Goal: Task Accomplishment & Management: Manage account settings

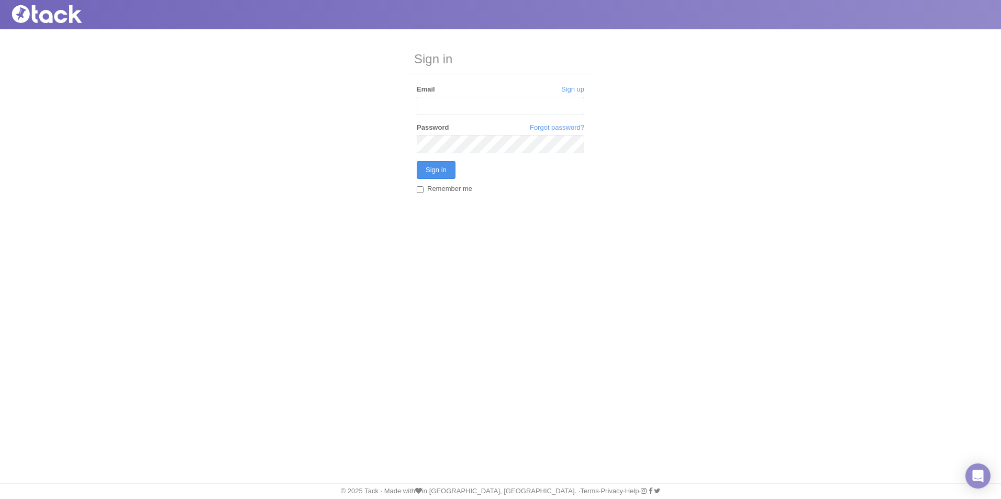
type input "[EMAIL_ADDRESS][DOMAIN_NAME]"
click at [422, 166] on input "Sign in" at bounding box center [436, 170] width 39 height 18
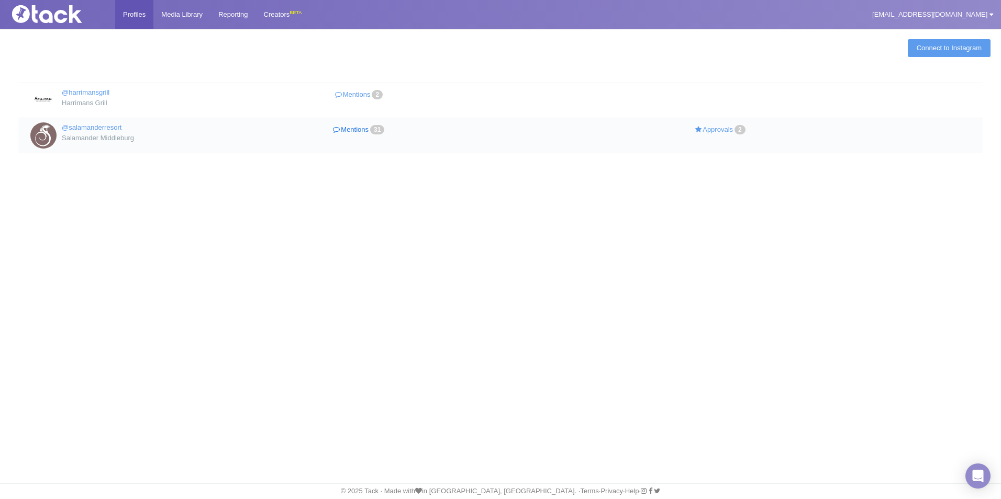
click at [359, 131] on link "Mentions 31" at bounding box center [360, 129] width 181 height 15
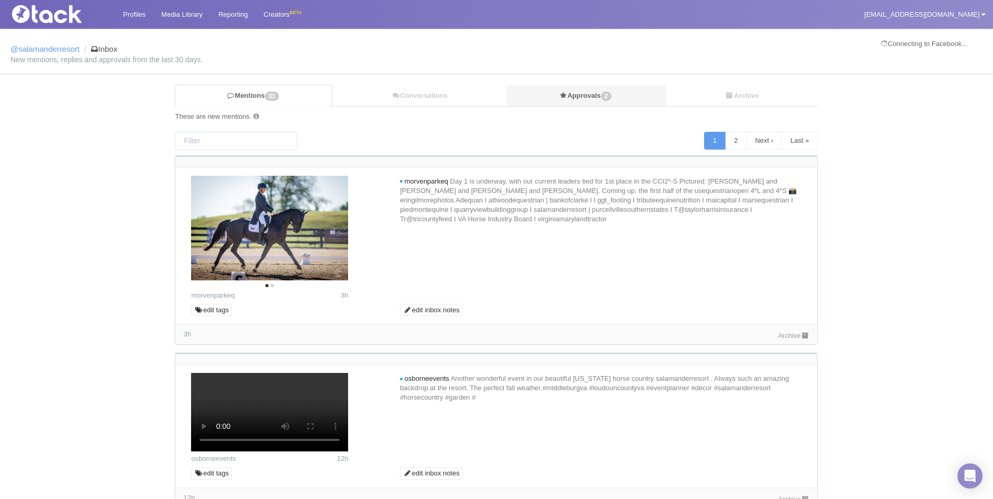
click at [584, 103] on link "Approvals 2" at bounding box center [587, 95] width 160 height 21
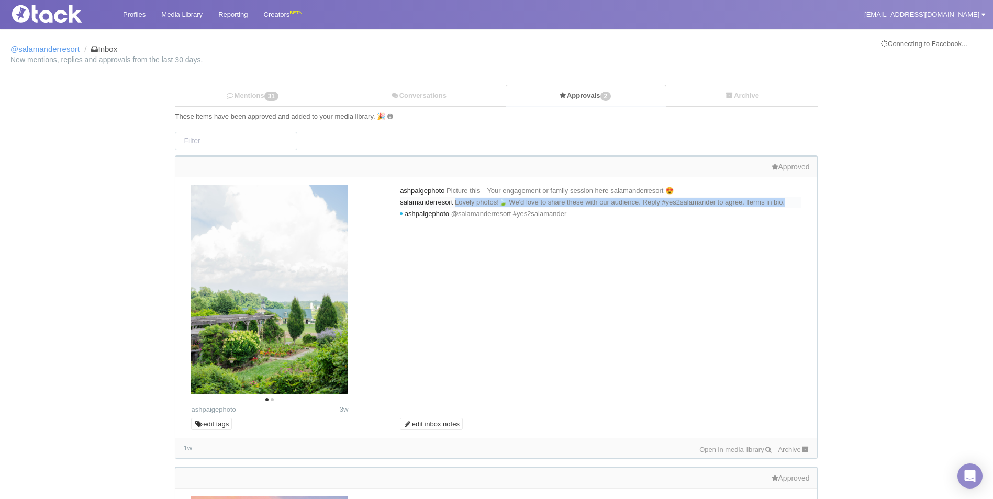
drag, startPoint x: 462, startPoint y: 203, endPoint x: 468, endPoint y: 210, distance: 9.7
click at [468, 208] on div "salamanderresort Lovely photos!🍃 We'd love to share these with our audience. Re…" at bounding box center [600, 203] width 401 height 12
copy span "Lovely photos!🍃 We'd love to share these with our audience. Reply #yes2salamand…"
click at [259, 90] on link "Mentions 31" at bounding box center [253, 95] width 156 height 21
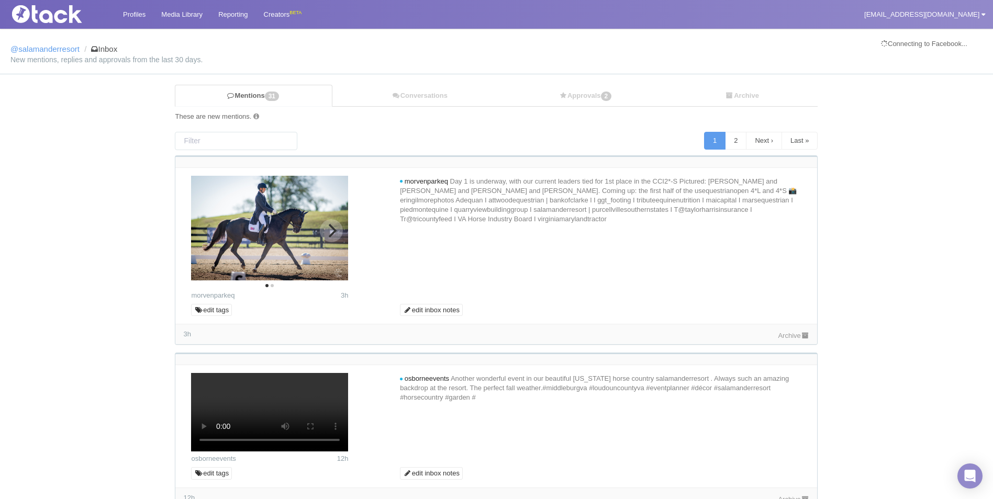
click at [329, 237] on icon "Next" at bounding box center [333, 231] width 8 height 14
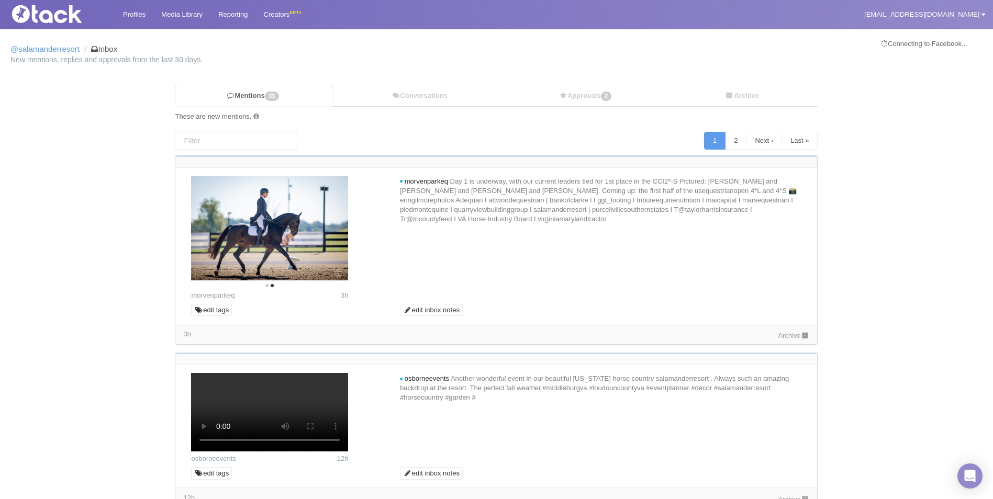
click at [782, 335] on link "Archive" at bounding box center [793, 336] width 31 height 8
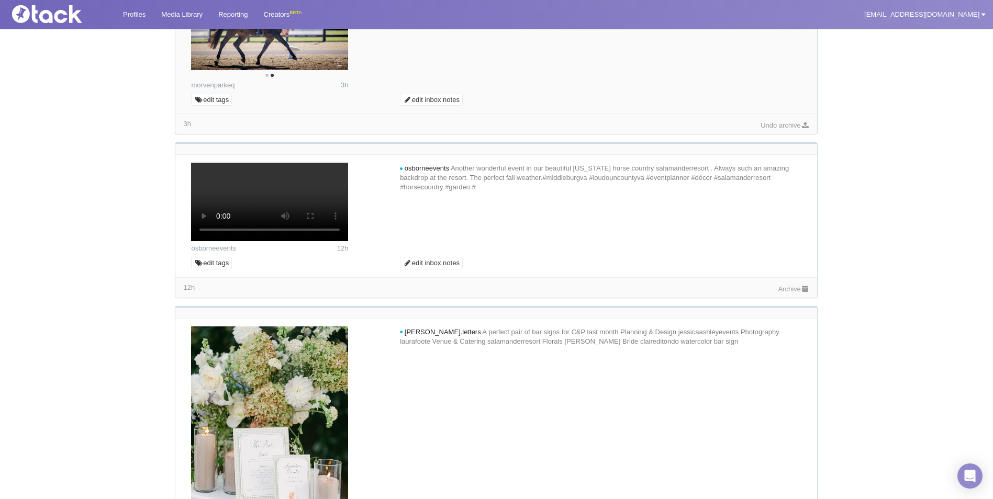
scroll to position [262, 0]
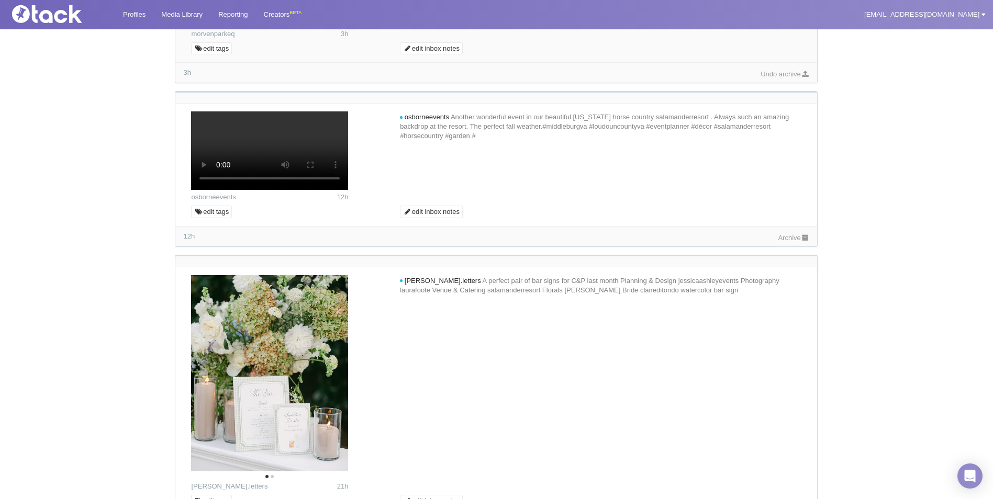
click at [788, 242] on link "Archive" at bounding box center [793, 238] width 31 height 8
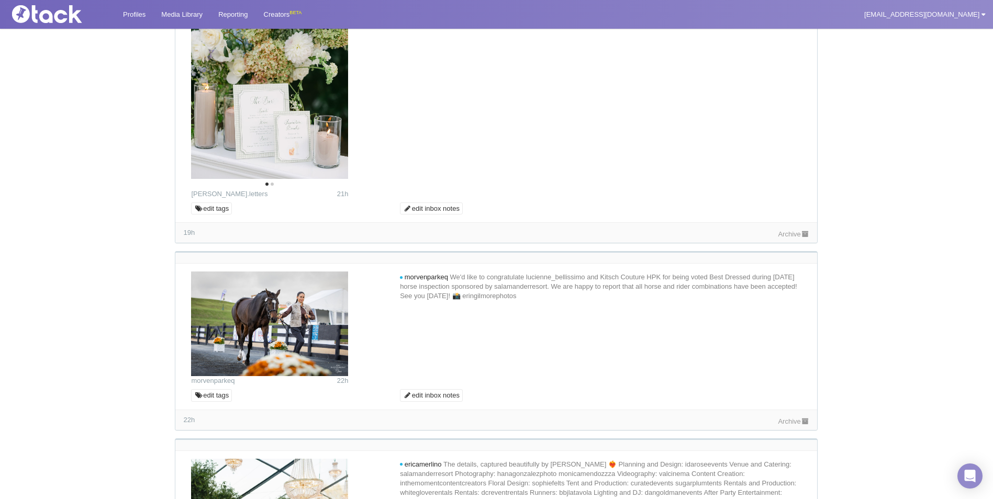
scroll to position [576, 0]
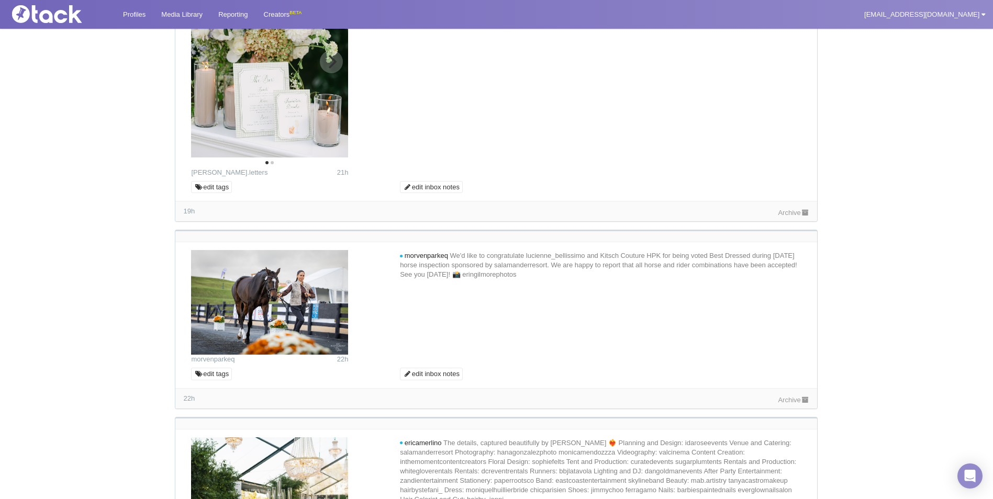
click at [327, 69] on icon "Next" at bounding box center [331, 62] width 14 height 14
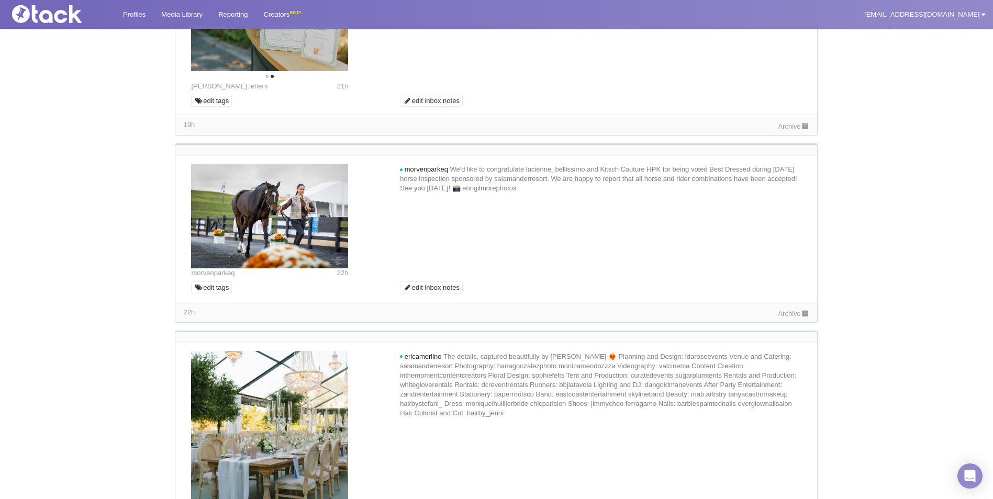
scroll to position [837, 0]
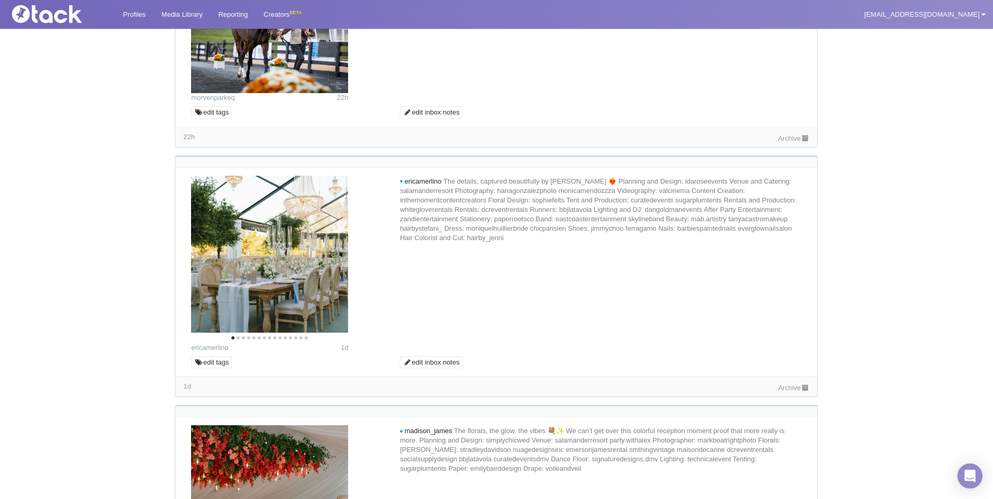
click at [804, 147] on div "22h Archive" at bounding box center [496, 137] width 642 height 20
click at [799, 142] on link "Archive" at bounding box center [793, 139] width 31 height 8
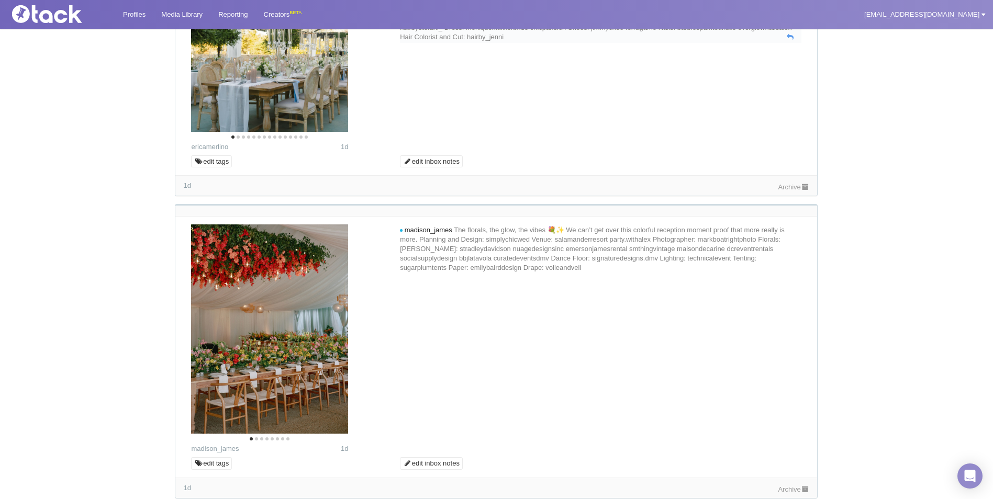
scroll to position [1047, 0]
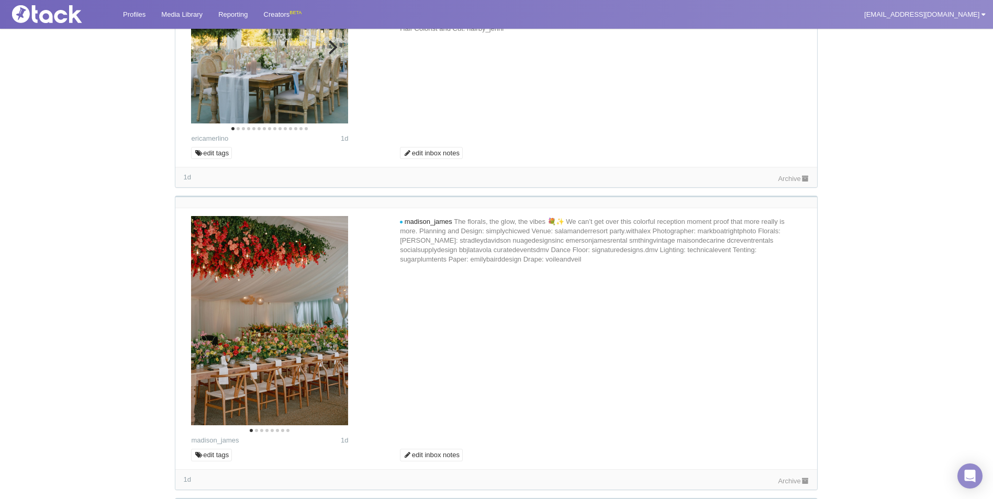
click at [331, 54] on icon "Next" at bounding box center [331, 47] width 14 height 14
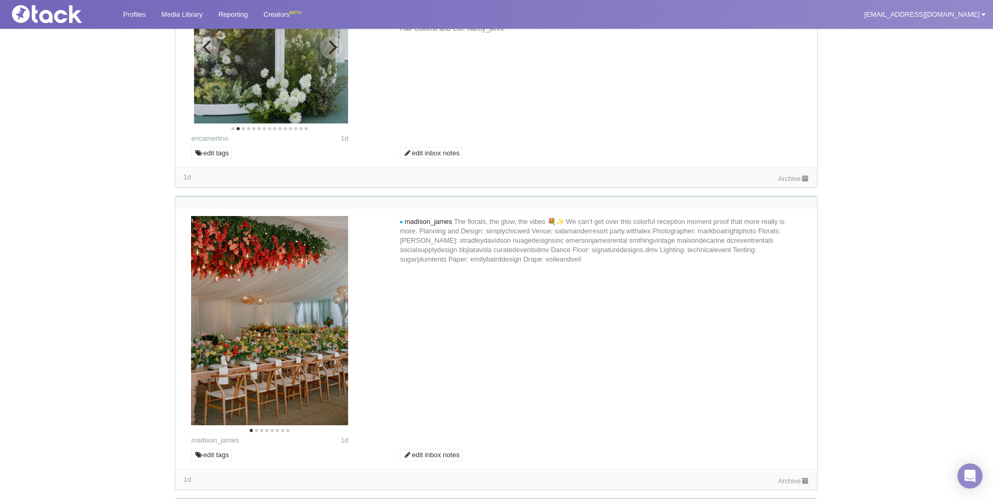
click at [331, 54] on icon "Next" at bounding box center [331, 47] width 14 height 14
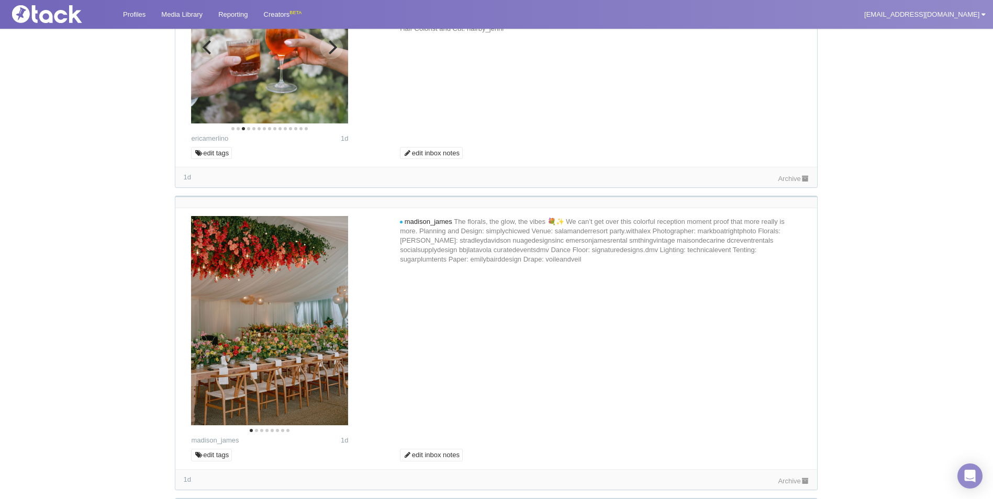
click at [332, 54] on icon "Next" at bounding box center [331, 47] width 14 height 14
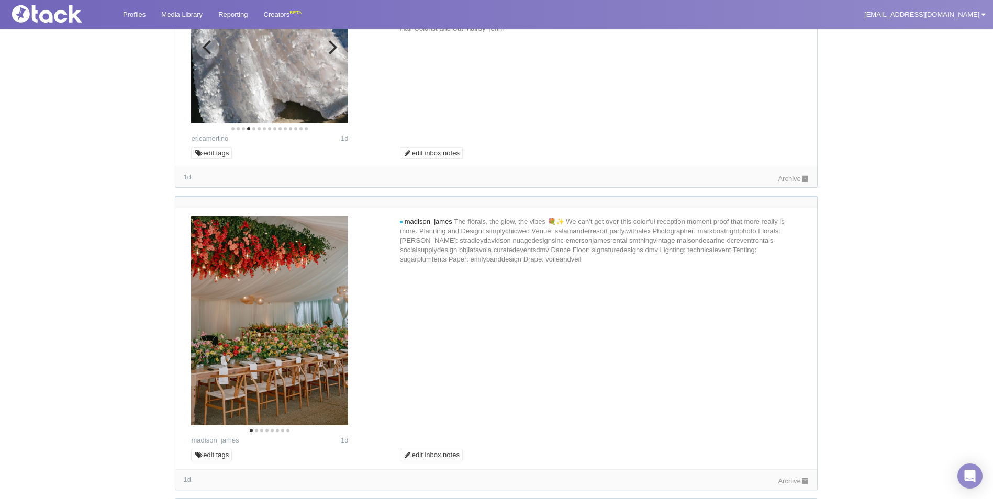
click at [332, 54] on icon "Next" at bounding box center [331, 47] width 14 height 14
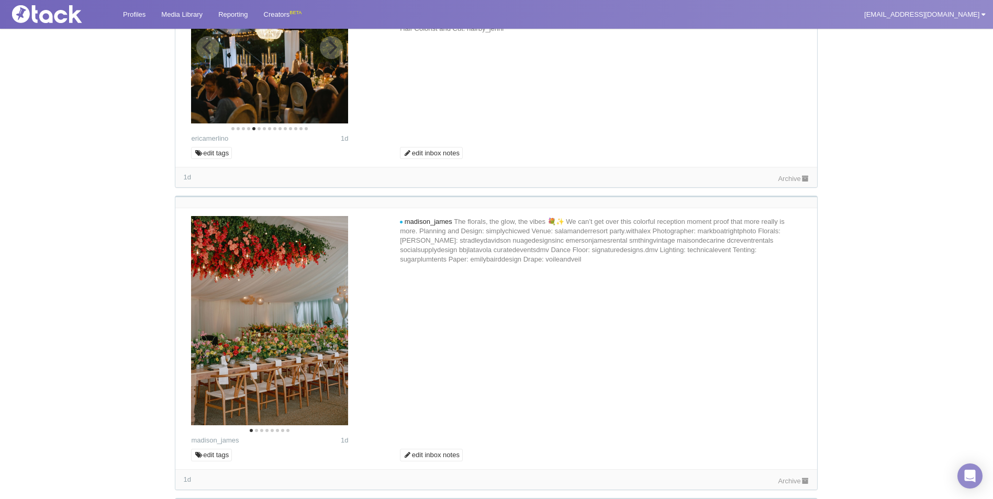
click at [332, 54] on icon "Next" at bounding box center [331, 47] width 14 height 14
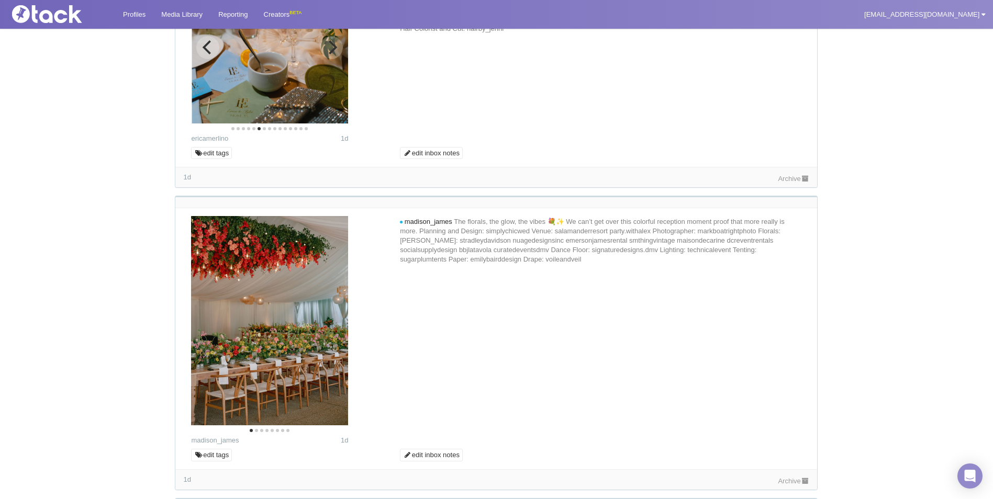
click at [332, 54] on icon "Next" at bounding box center [331, 47] width 14 height 14
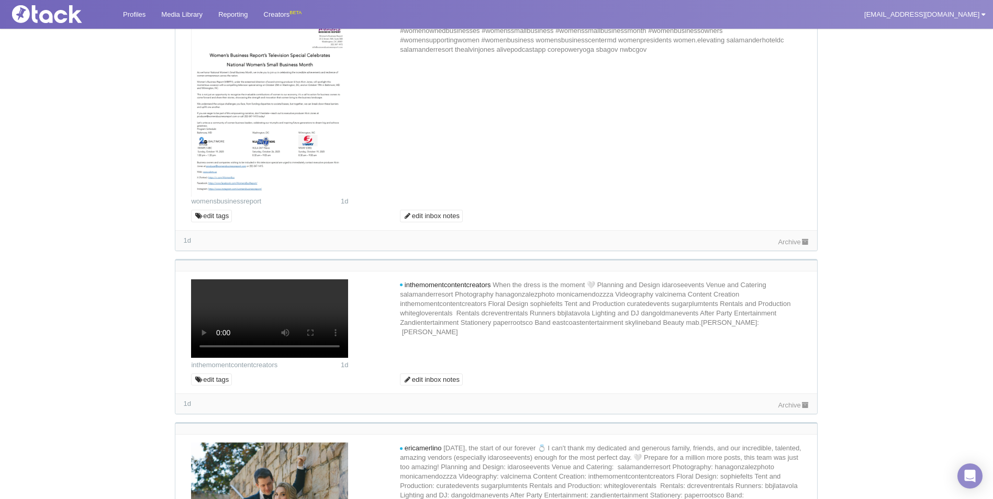
scroll to position [1570, 0]
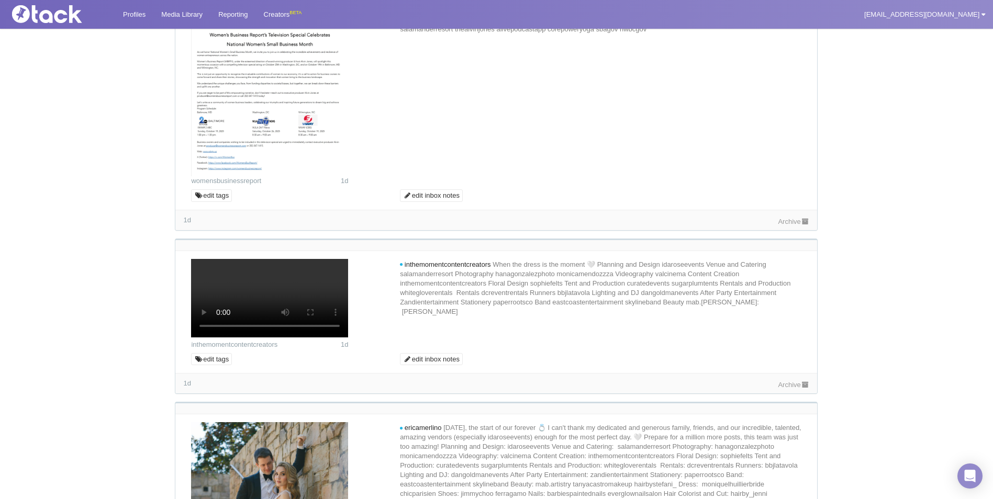
click at [791, 227] on div "Archive" at bounding box center [793, 221] width 31 height 11
click at [789, 226] on link "Archive" at bounding box center [793, 222] width 31 height 8
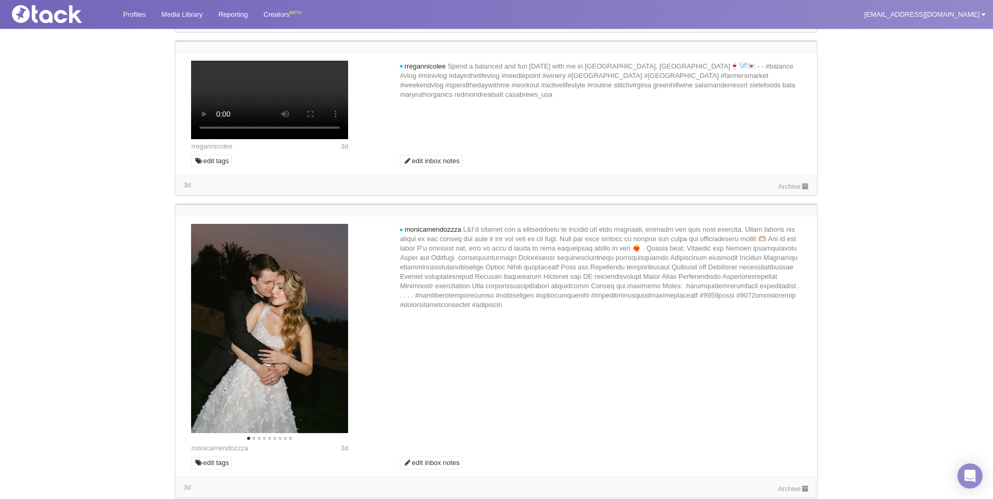
scroll to position [2669, 0]
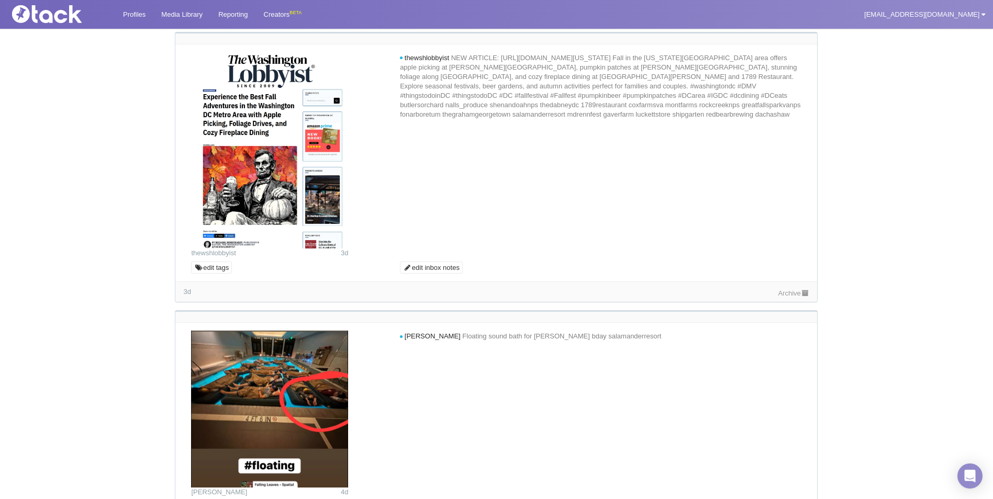
scroll to position [3192, 0]
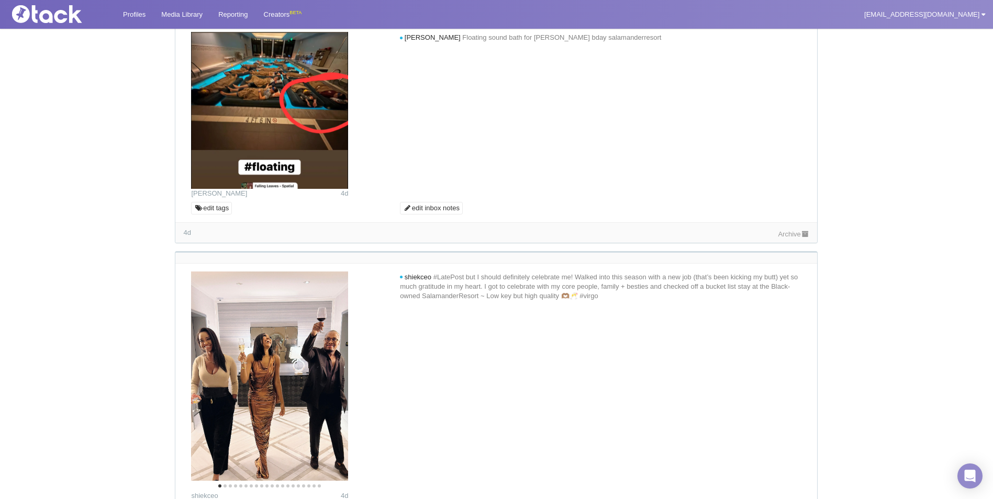
scroll to position [3140, 0]
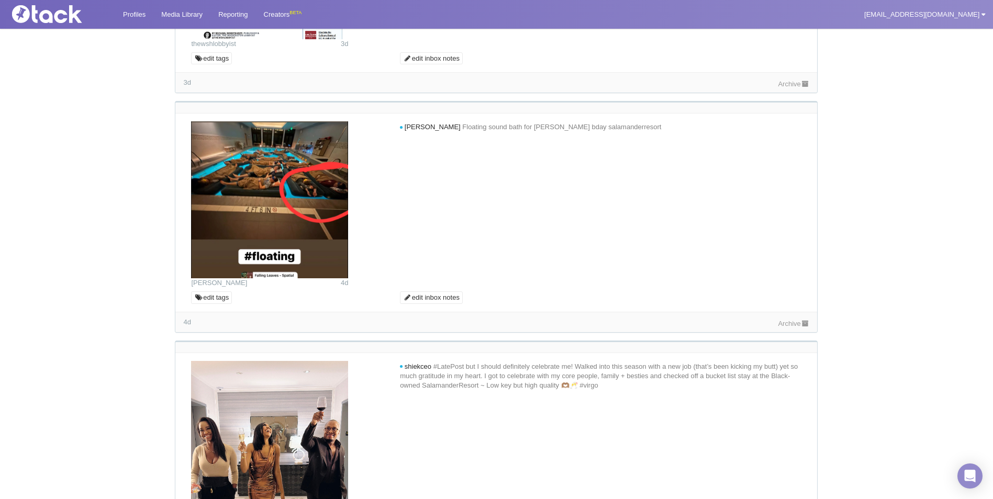
scroll to position [3402, 0]
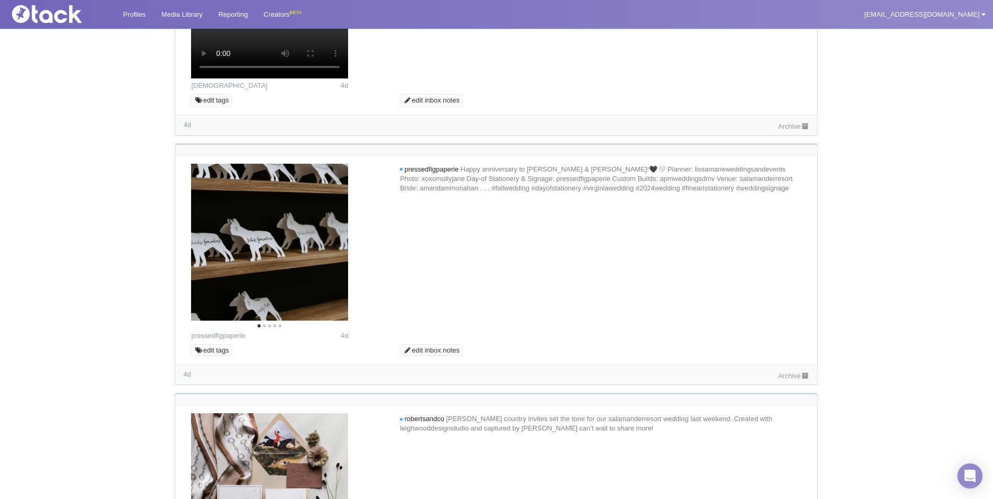
scroll to position [3925, 0]
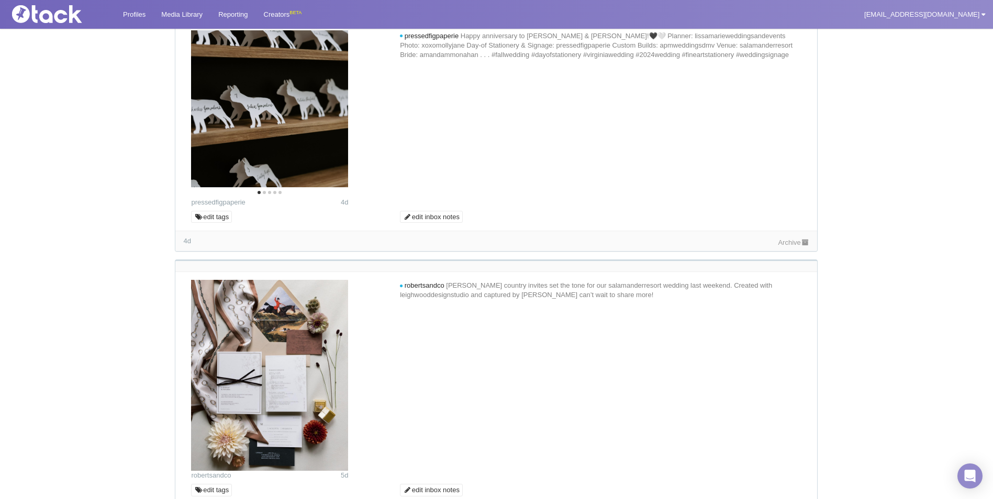
scroll to position [4187, 0]
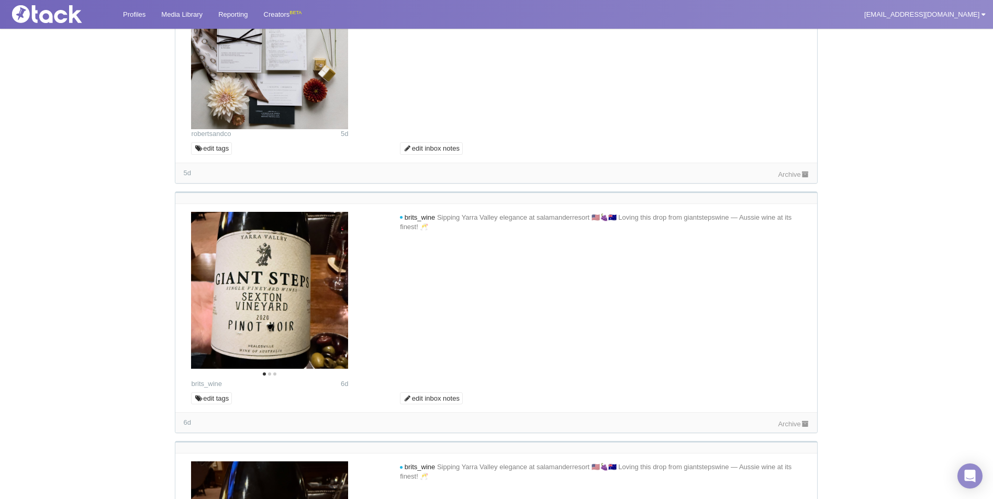
scroll to position [4396, 0]
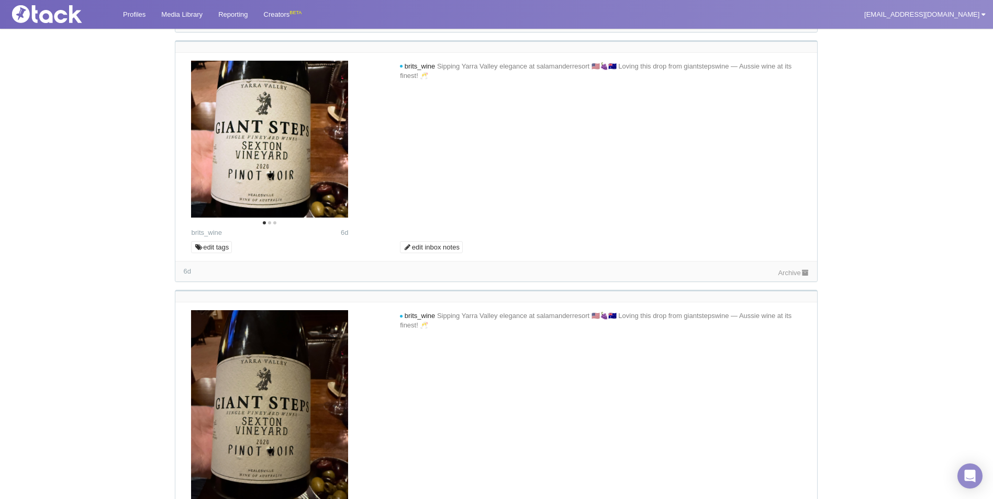
scroll to position [4501, 0]
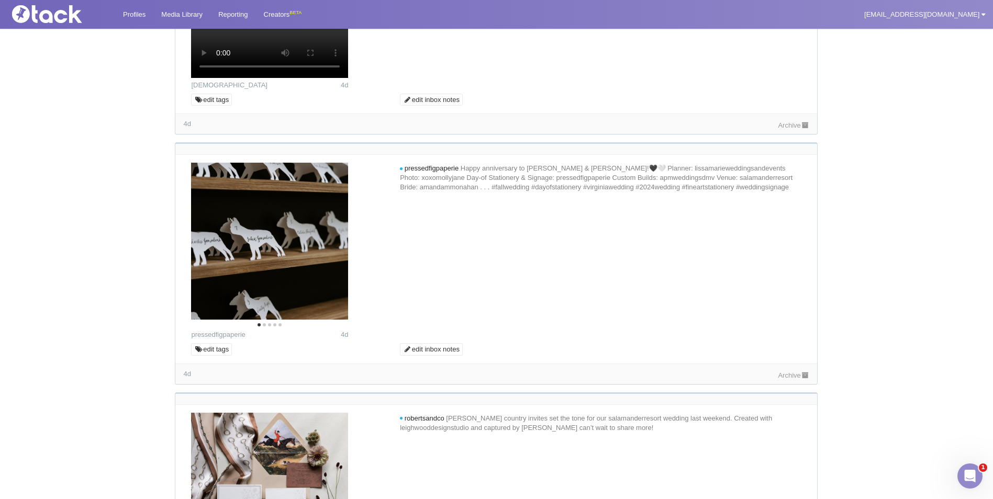
scroll to position [2237, 0]
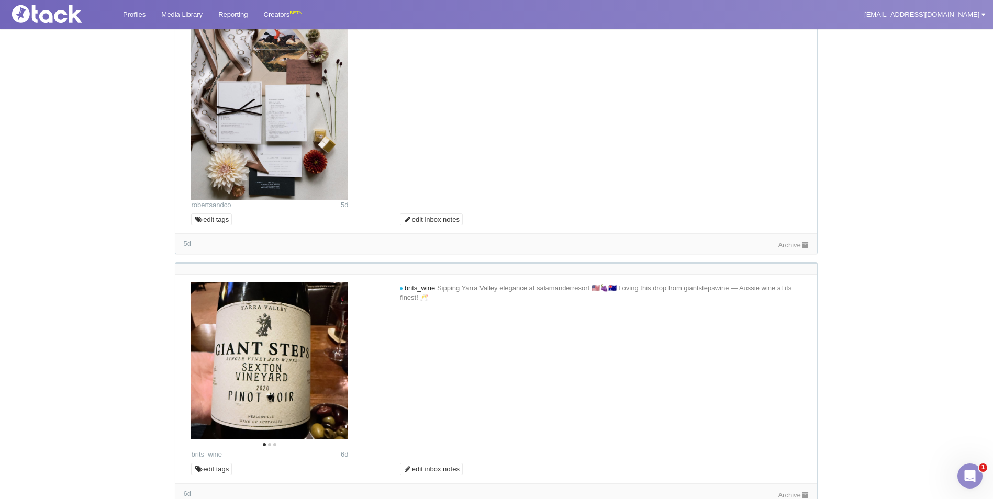
scroll to position [2656, 0]
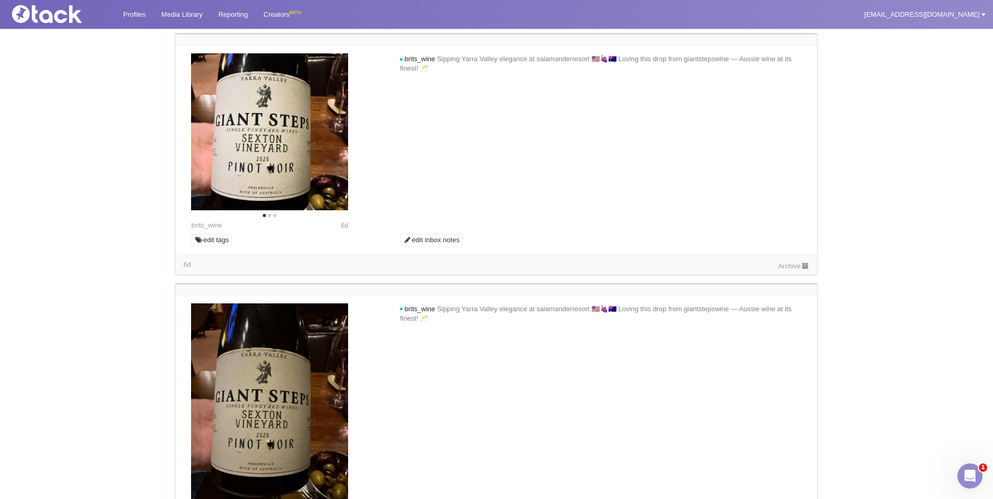
scroll to position [2865, 0]
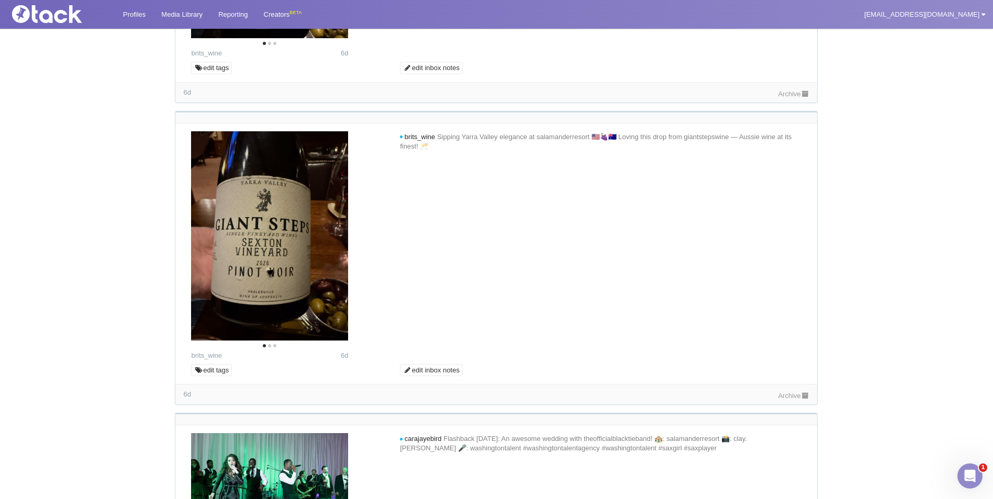
scroll to position [3075, 0]
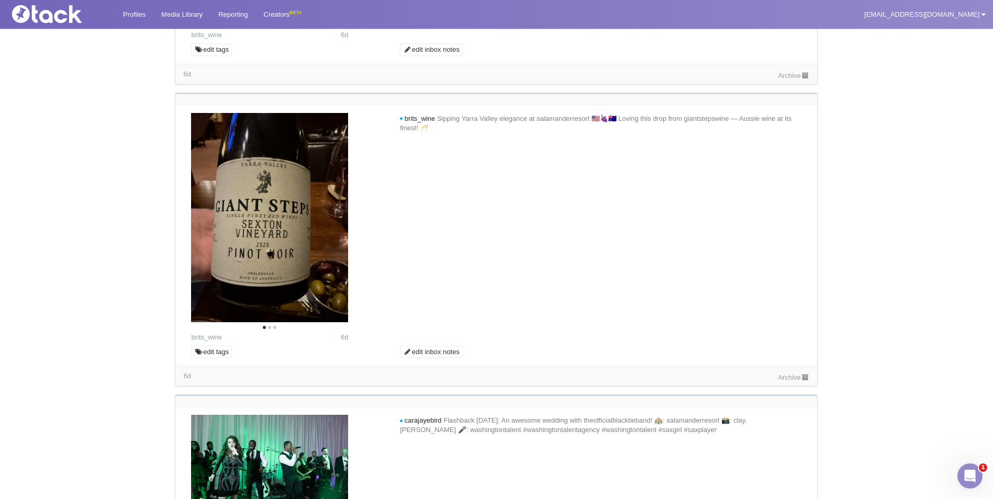
click at [107, 276] on div "Mentions 22 Conversations Approvals 2 Archive These are new mentions. 23 loria.…" at bounding box center [497, 74] width 988 height 6128
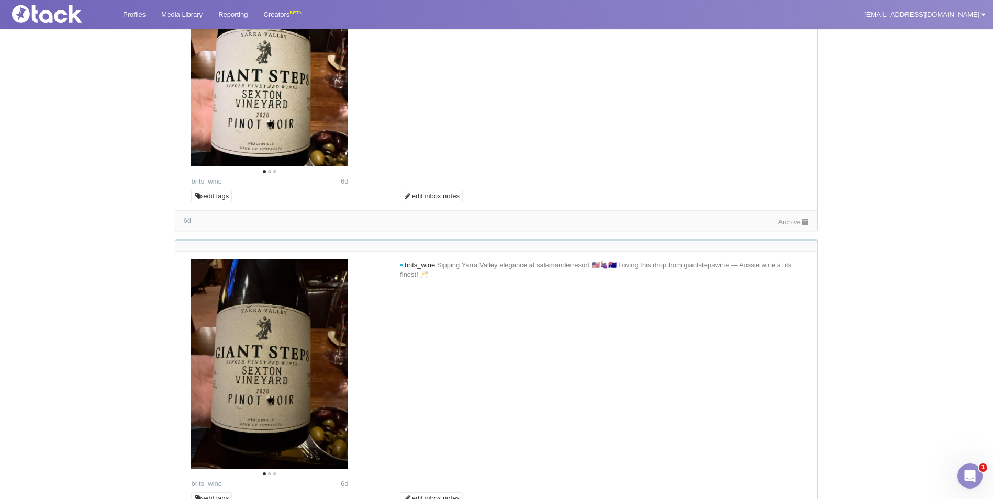
scroll to position [2865, 0]
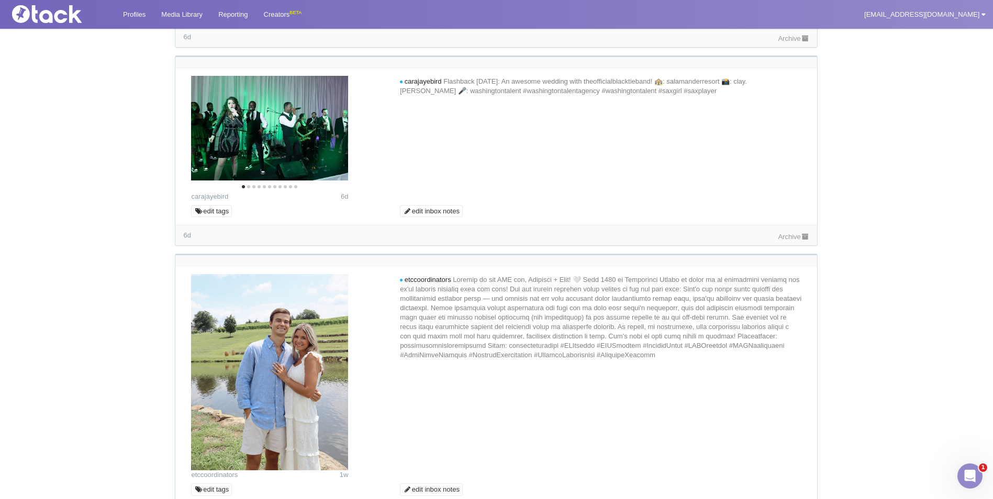
scroll to position [3441, 0]
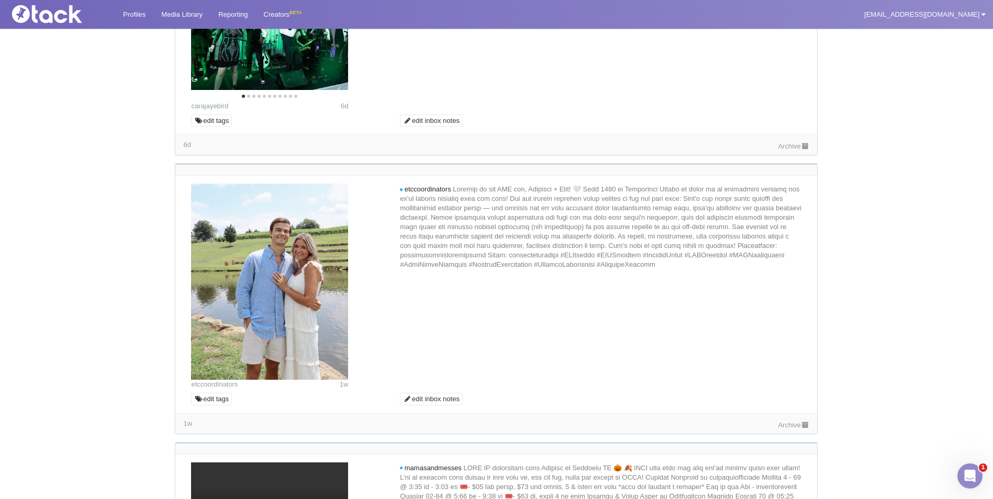
scroll to position [3598, 0]
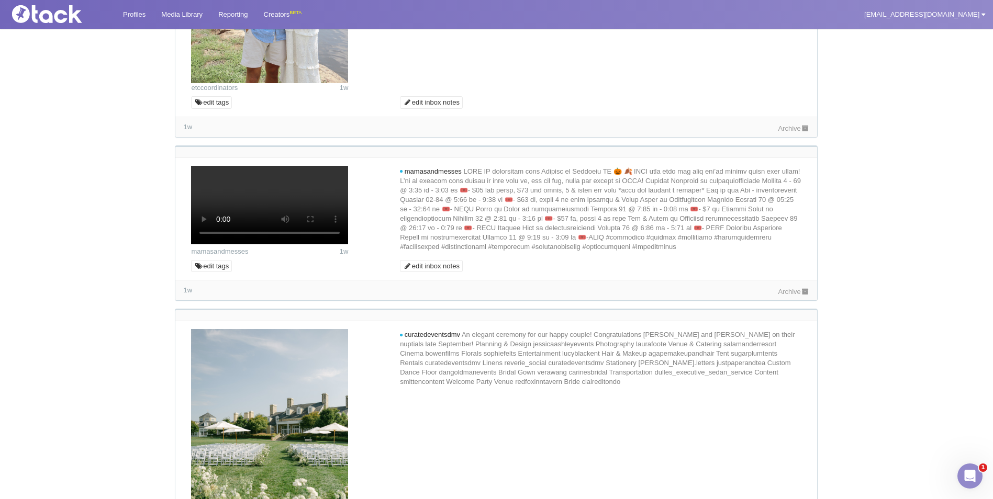
scroll to position [3807, 0]
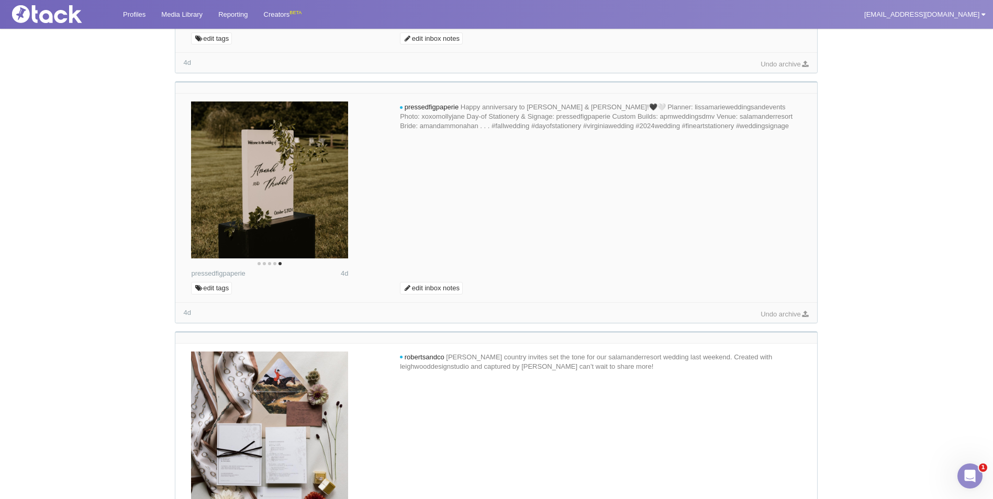
scroll to position [2290, 0]
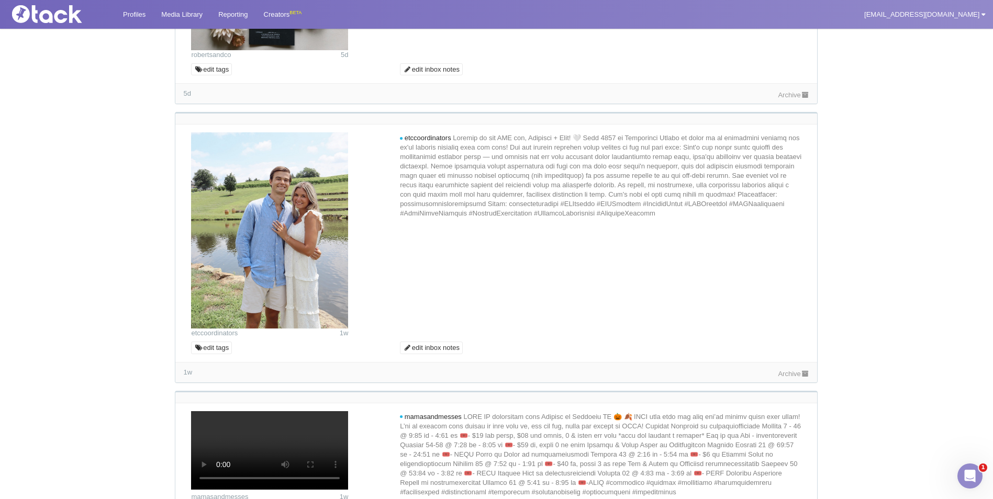
scroll to position [2394, 0]
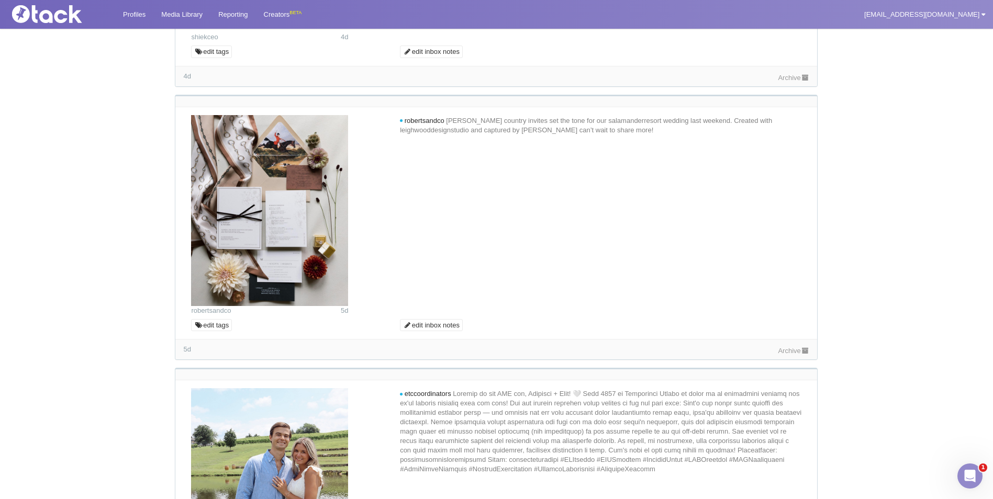
scroll to position [2133, 0]
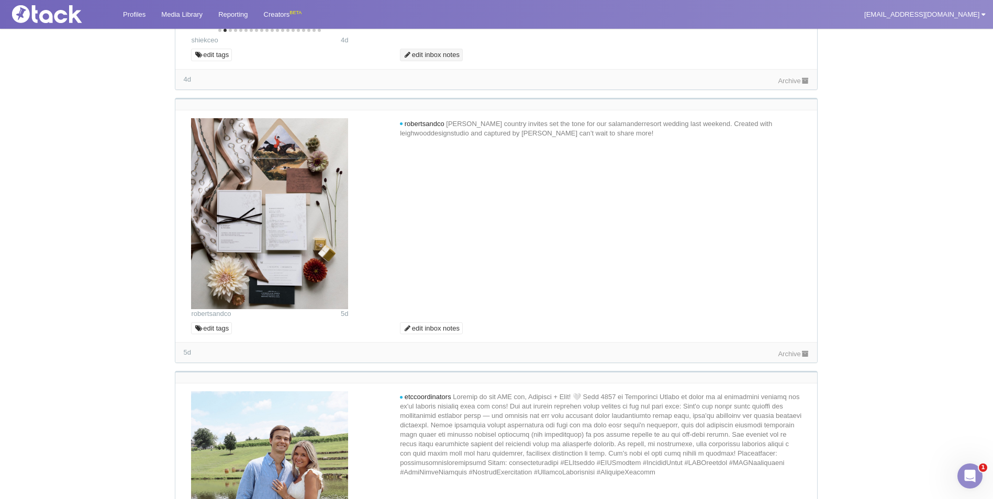
click at [453, 61] on link "edit inbox notes" at bounding box center [431, 55] width 63 height 13
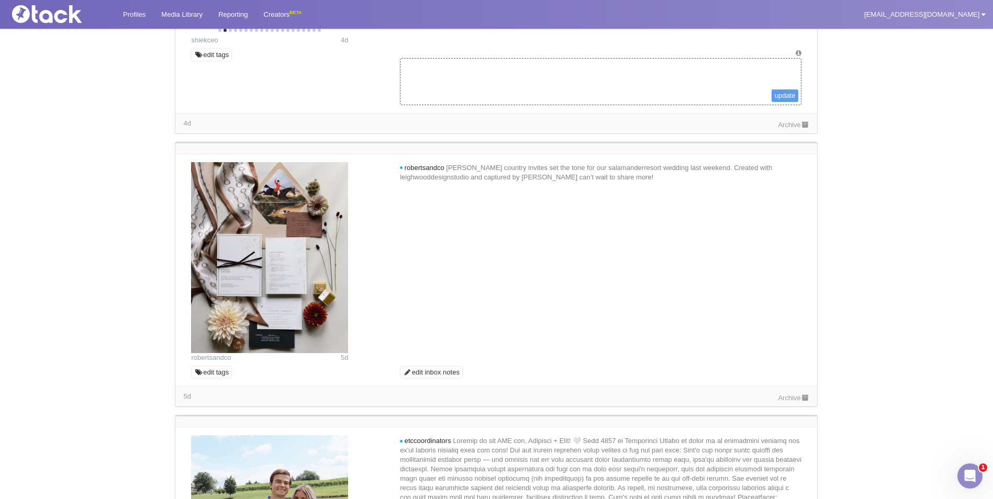
scroll to position [2342, 0]
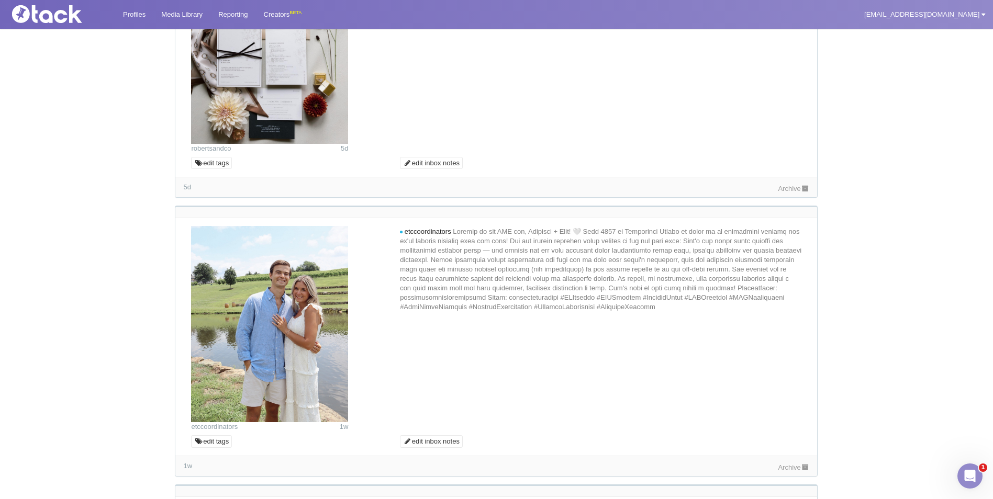
click at [913, 182] on div "Mentions 18 Conversations Approvals 2 Archive These are new mentions. 18 loria.…" at bounding box center [497, 247] width 988 height 5008
click at [843, 173] on div "Mentions 18 Conversations Approvals 2 Archive These are new mentions. 18 loria.…" at bounding box center [497, 247] width 988 height 5008
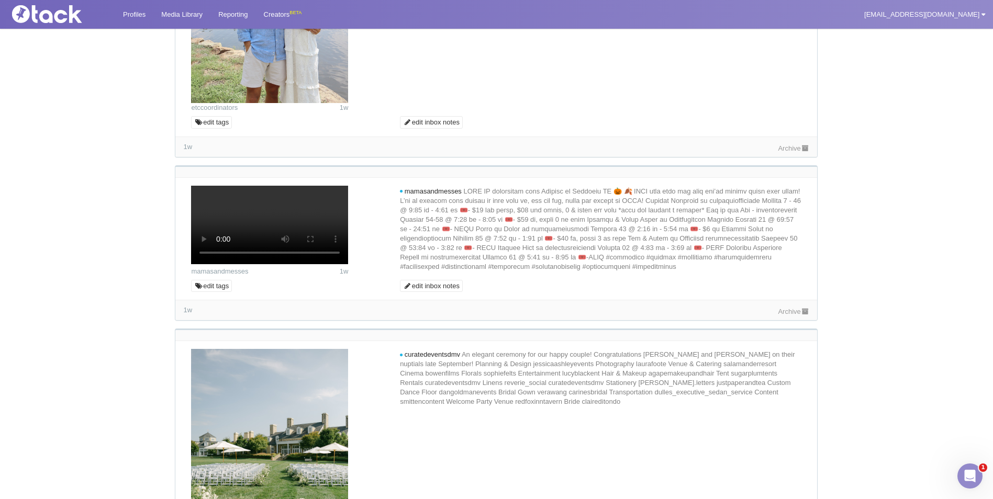
scroll to position [2813, 0]
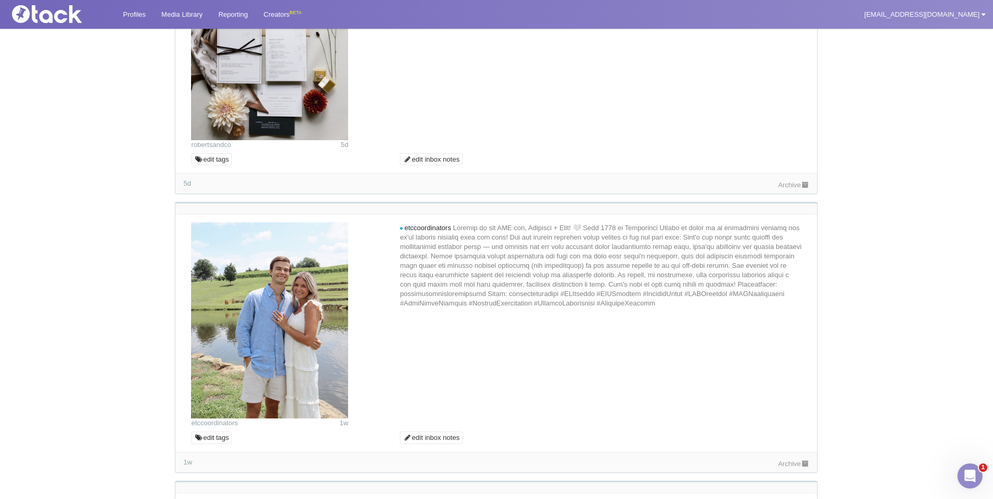
scroll to position [2246, 0]
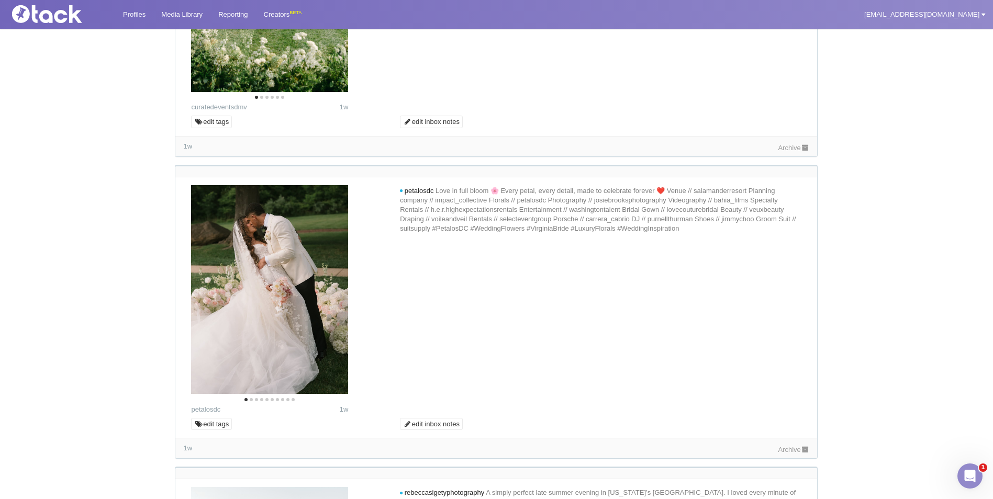
scroll to position [3083, 0]
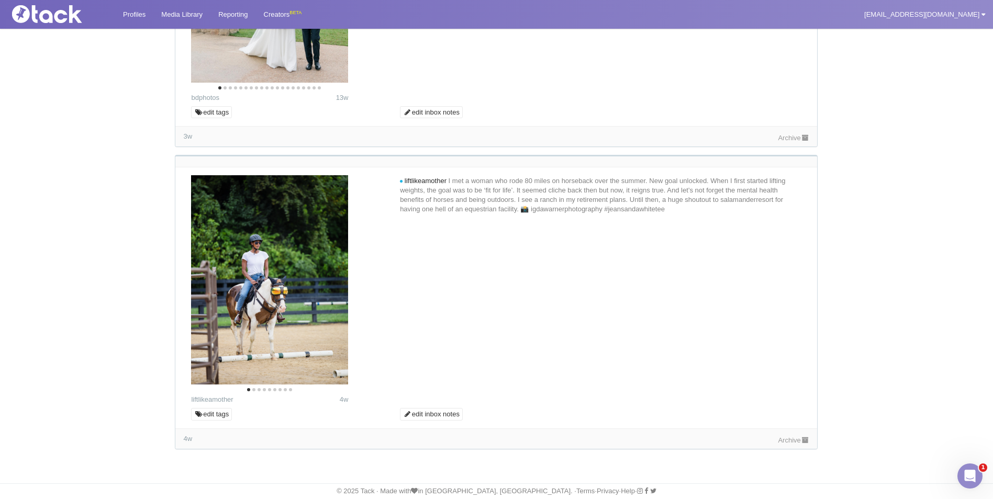
scroll to position [4653, 0]
click at [333, 284] on icon "Next" at bounding box center [331, 283] width 14 height 14
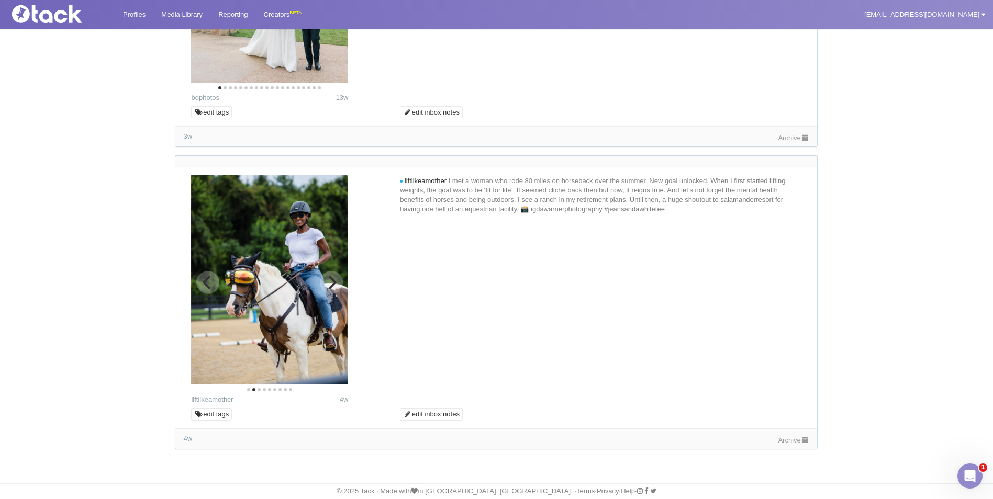
click at [333, 284] on icon "Next" at bounding box center [331, 283] width 14 height 14
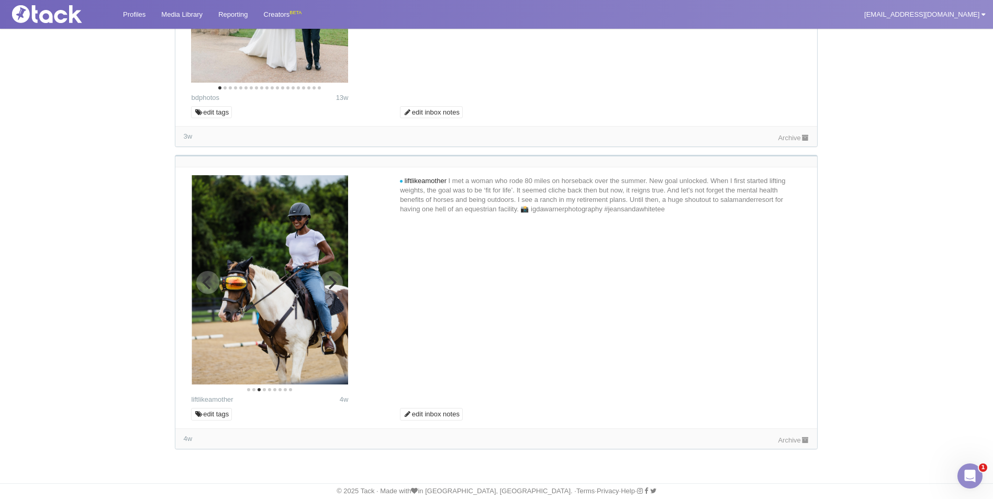
click at [333, 284] on icon "Next" at bounding box center [331, 283] width 14 height 14
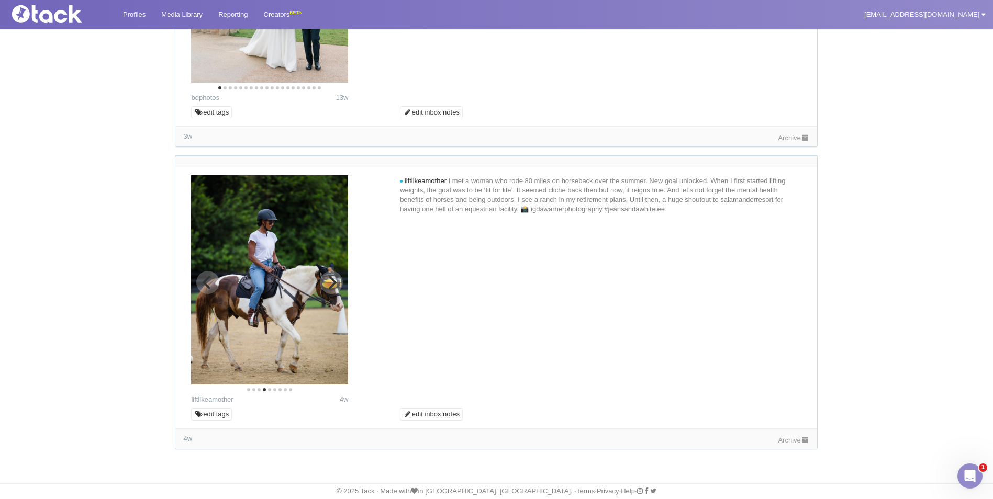
click at [333, 284] on icon "Next" at bounding box center [331, 283] width 14 height 14
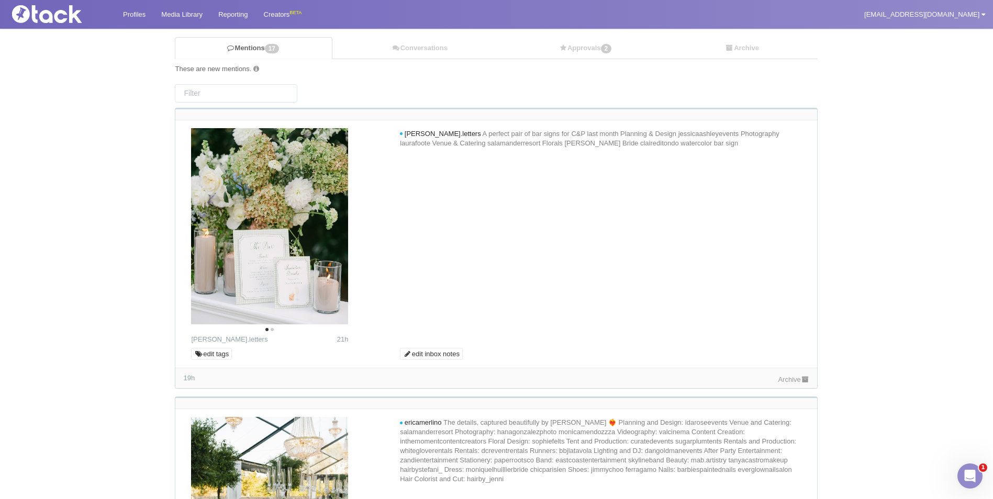
scroll to position [29, 0]
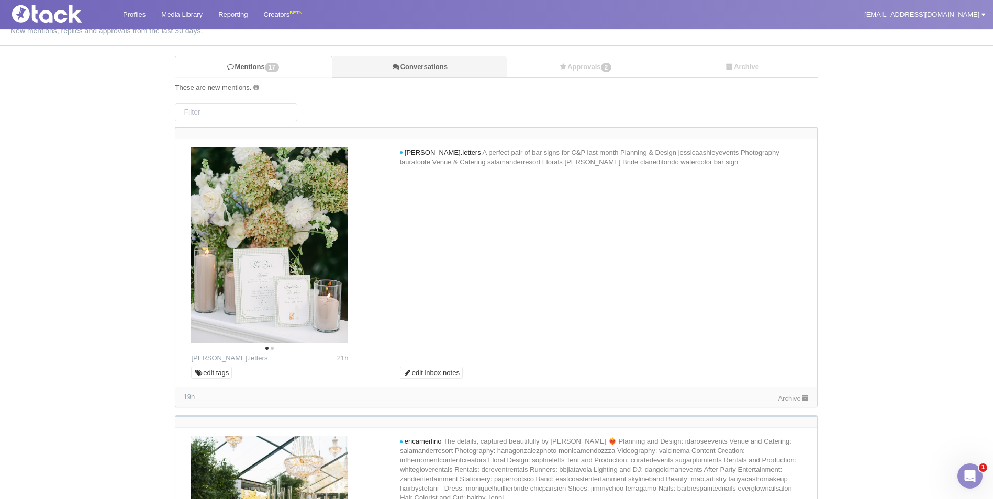
click at [404, 69] on link "Conversations" at bounding box center [419, 67] width 174 height 21
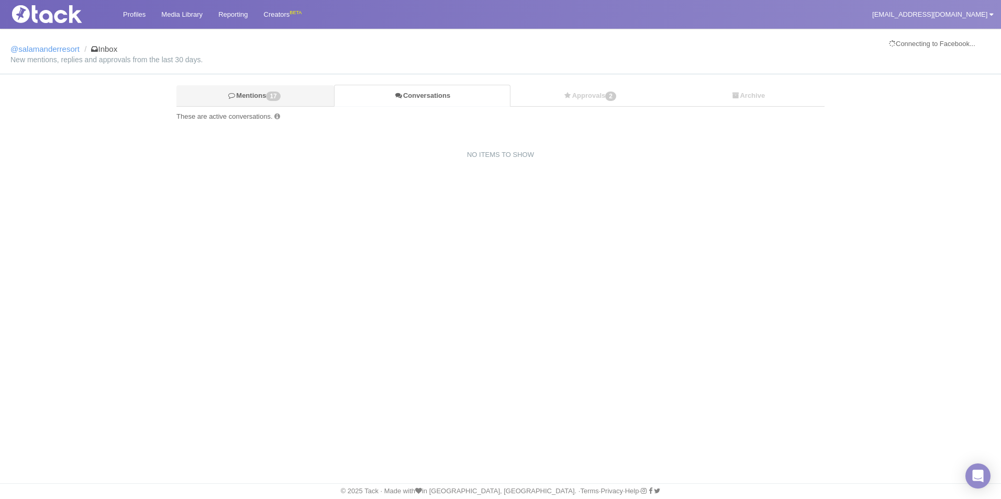
click at [228, 90] on link "Mentions 17" at bounding box center [255, 95] width 158 height 21
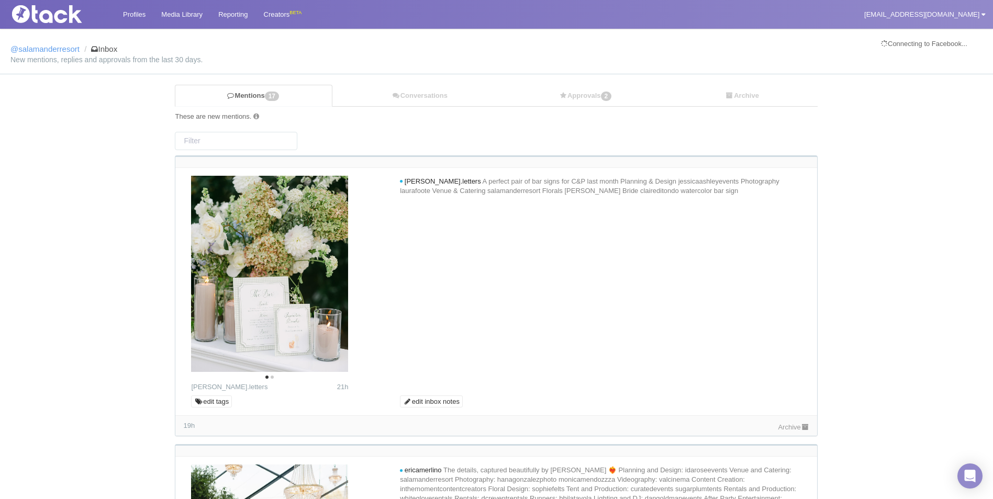
click at [63, 43] on ol "@salamanderresort Inbox" at bounding box center [496, 46] width 972 height 15
click at [141, 12] on link "Profiles" at bounding box center [134, 14] width 38 height 29
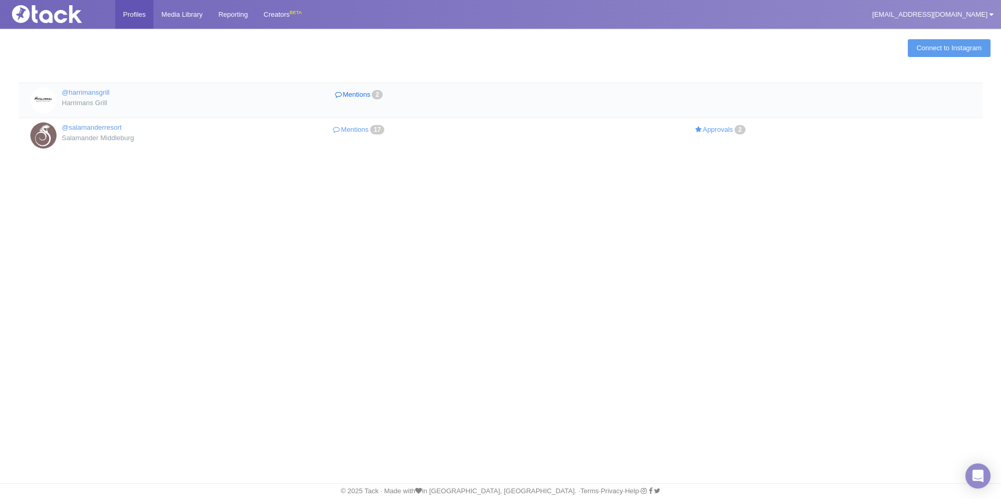
click at [348, 92] on link "Mentions 2" at bounding box center [360, 94] width 181 height 15
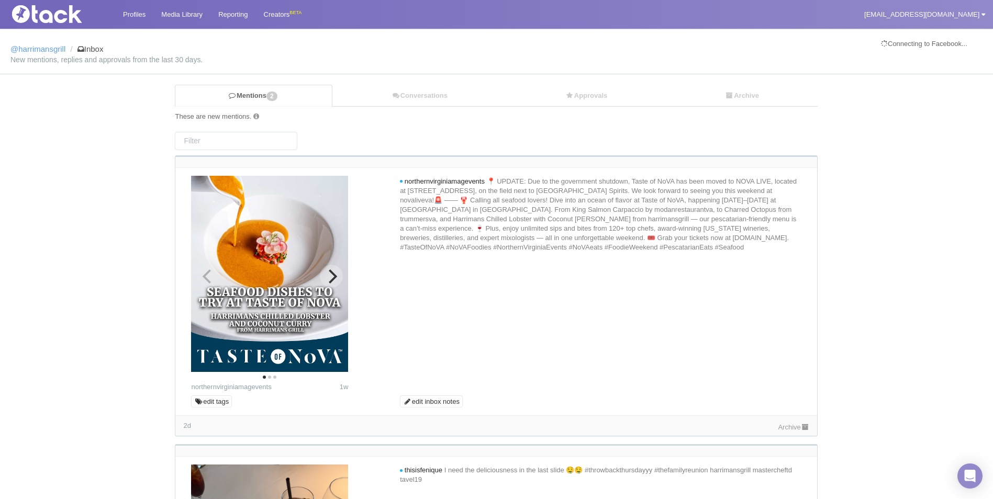
click at [334, 268] on button "Next" at bounding box center [331, 276] width 23 height 23
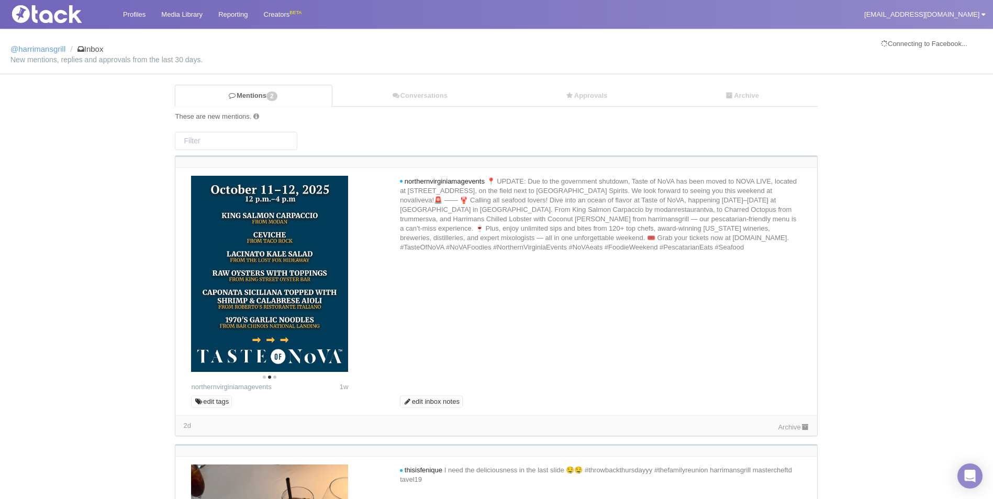
click at [802, 422] on div "Archive" at bounding box center [793, 426] width 31 height 11
click at [791, 426] on link "Archive" at bounding box center [793, 427] width 31 height 8
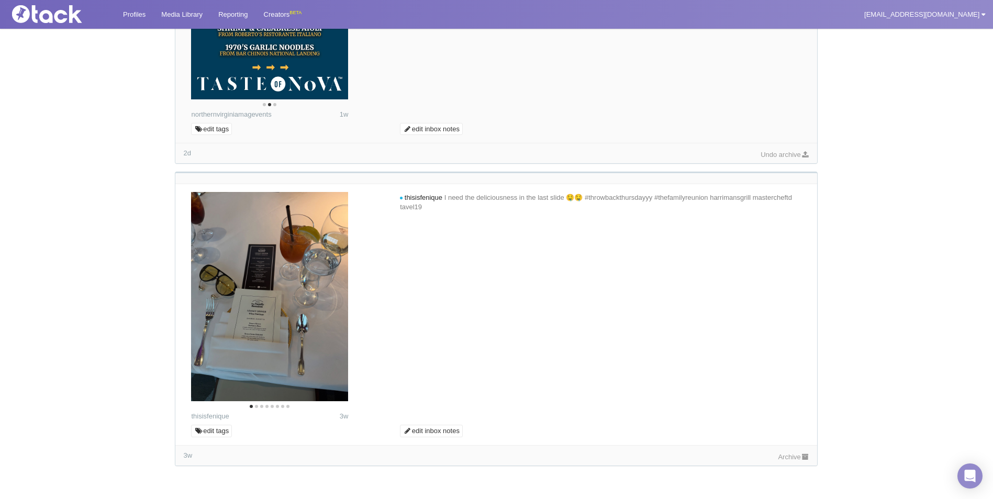
scroll to position [289, 0]
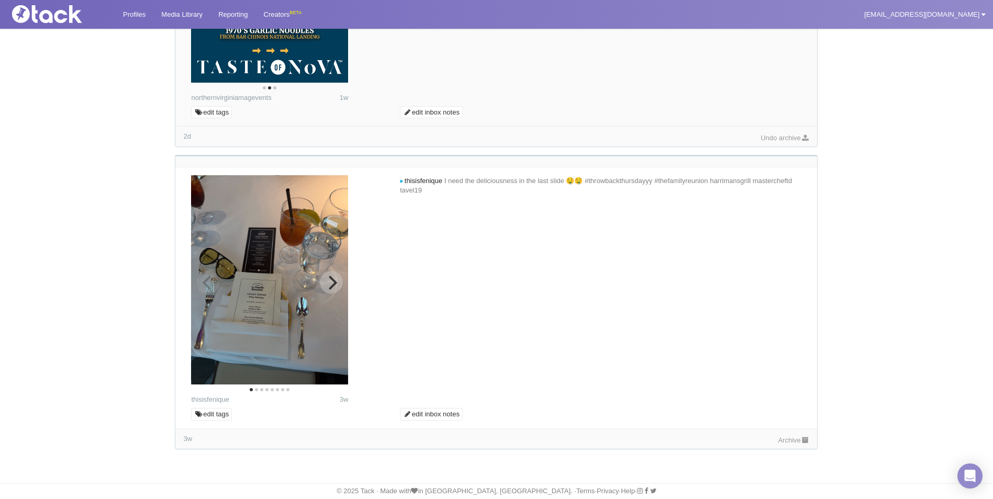
click at [332, 289] on icon "Next" at bounding box center [331, 283] width 14 height 14
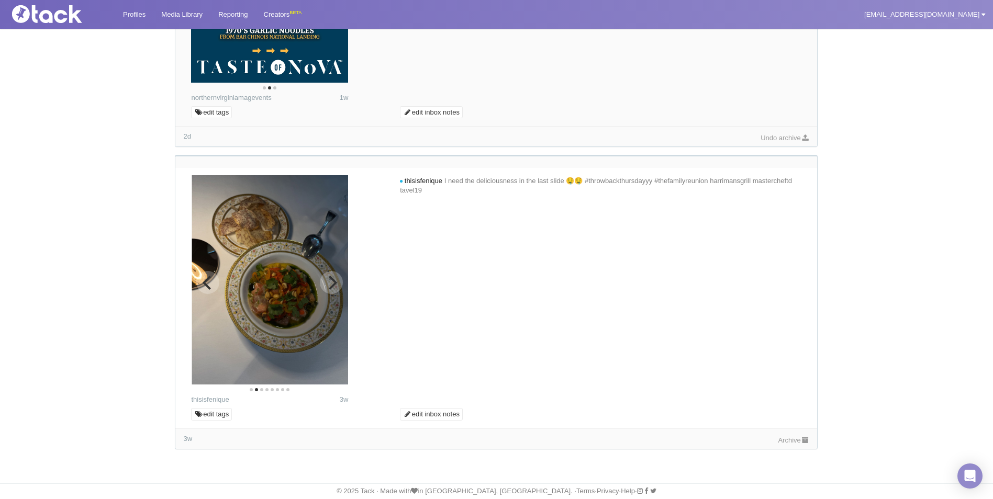
click at [332, 289] on icon "Next" at bounding box center [331, 283] width 14 height 14
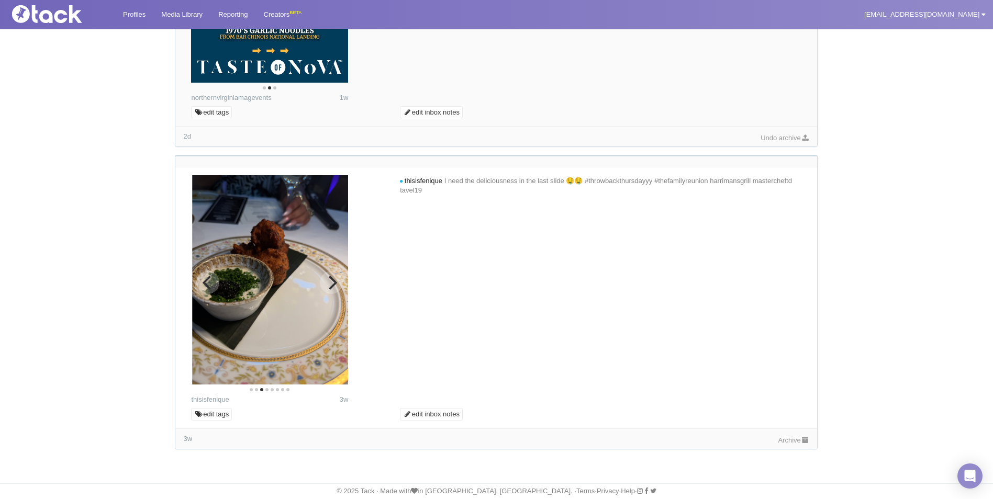
click at [332, 289] on icon "Next" at bounding box center [331, 283] width 14 height 14
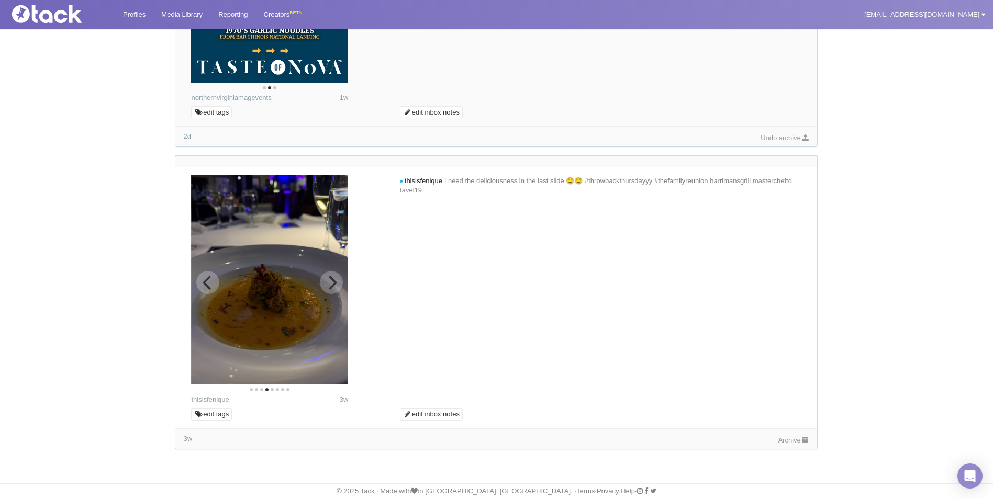
click at [332, 289] on icon "Next" at bounding box center [331, 283] width 14 height 14
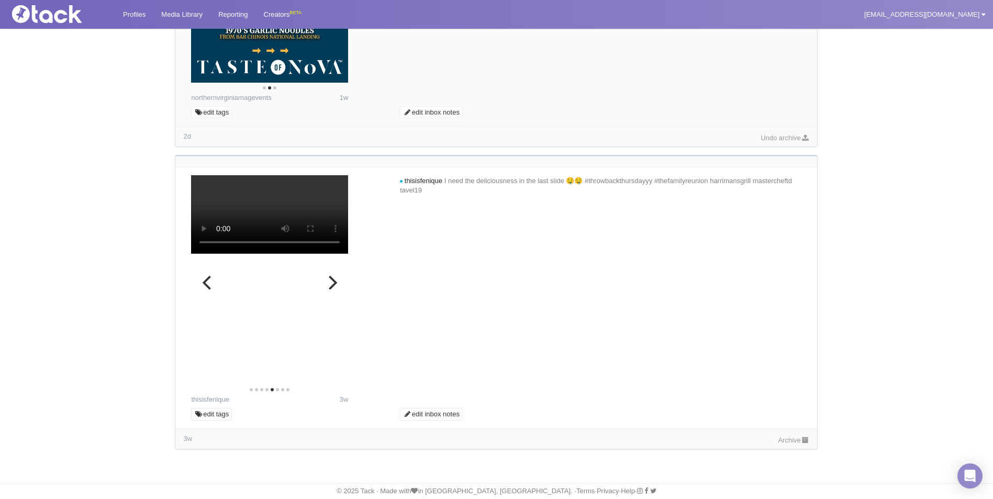
click at [332, 289] on icon "Next" at bounding box center [331, 283] width 14 height 14
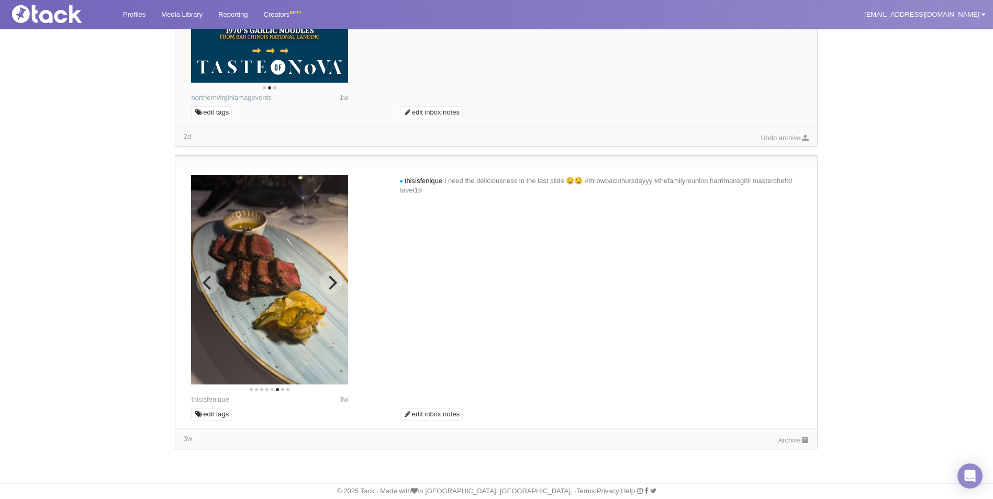
click at [332, 289] on icon "Next" at bounding box center [331, 283] width 14 height 14
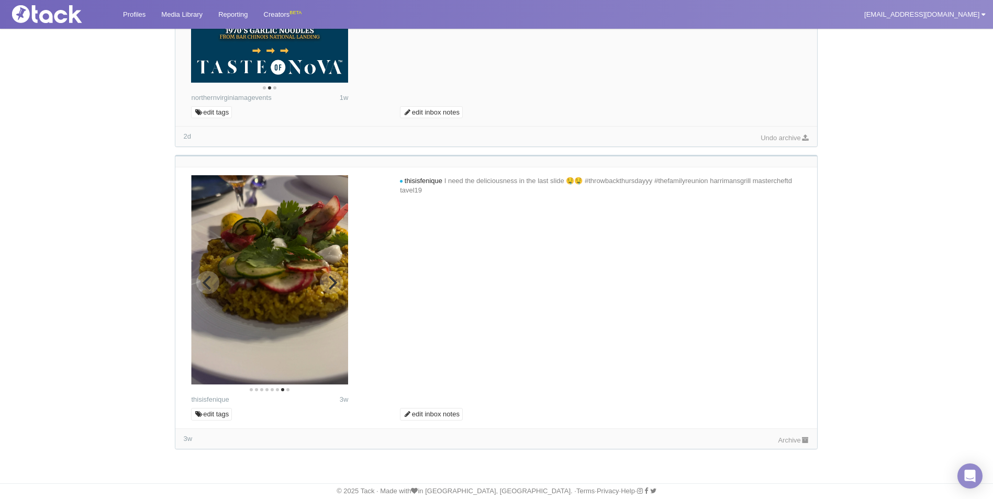
click at [332, 288] on icon "Next" at bounding box center [333, 283] width 8 height 14
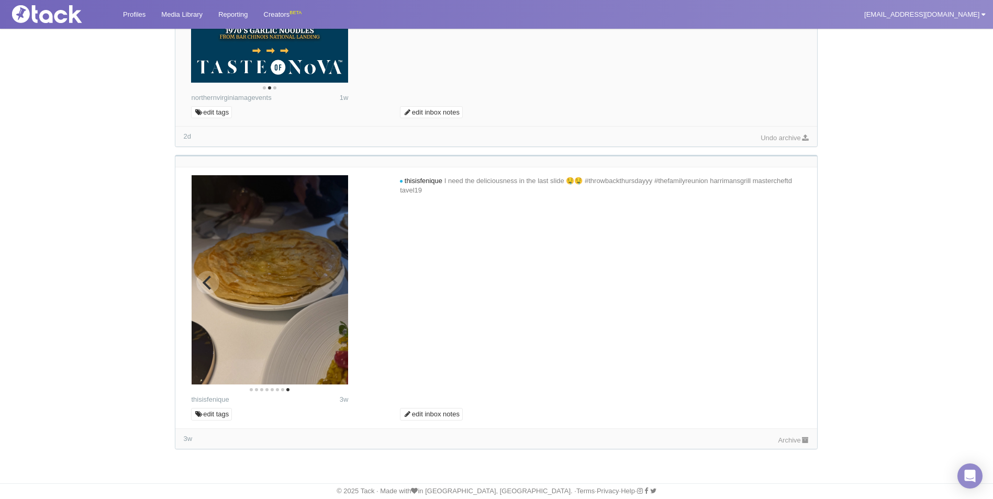
click at [332, 288] on img at bounding box center [270, 279] width 157 height 209
click at [788, 440] on link "Archive" at bounding box center [793, 440] width 31 height 8
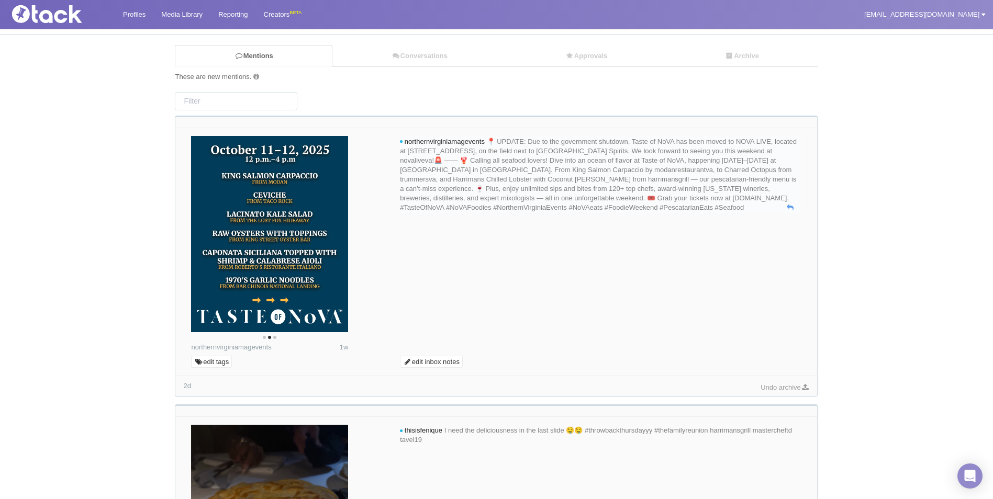
scroll to position [0, 0]
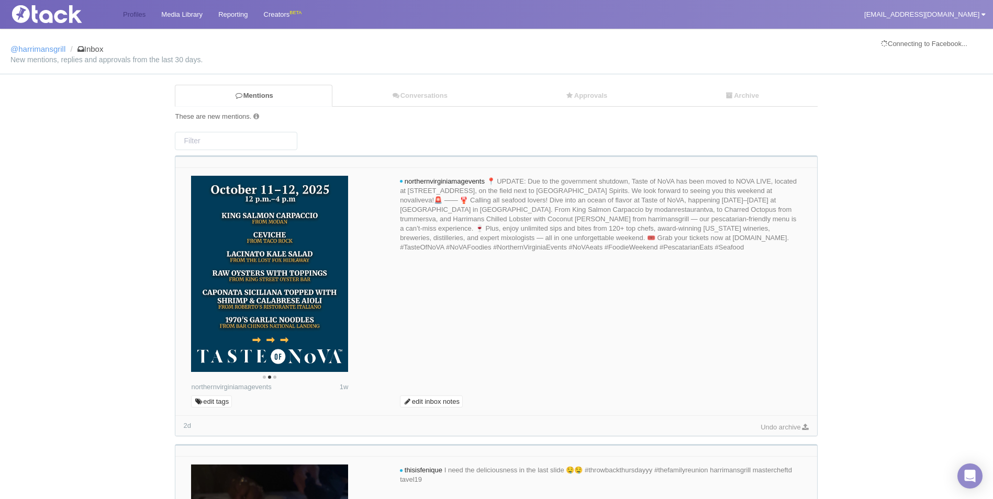
click at [125, 12] on link "Profiles" at bounding box center [134, 14] width 38 height 29
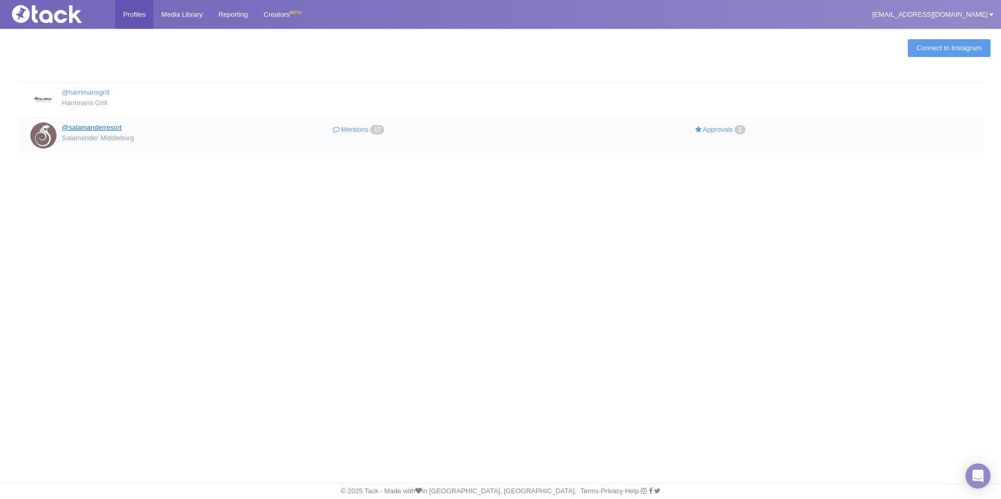
click at [91, 129] on link "@salamanderresort" at bounding box center [92, 128] width 60 height 8
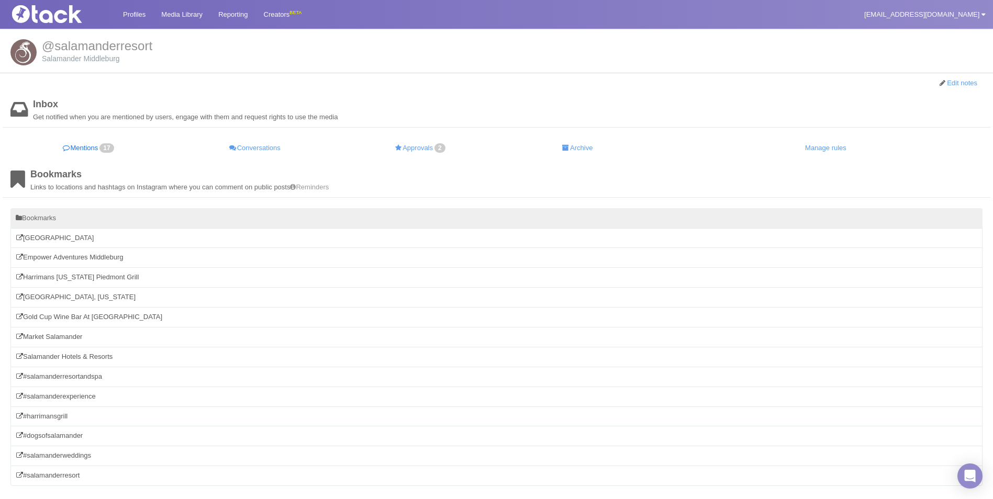
click at [74, 149] on link "Mentions 17" at bounding box center [88, 148] width 157 height 20
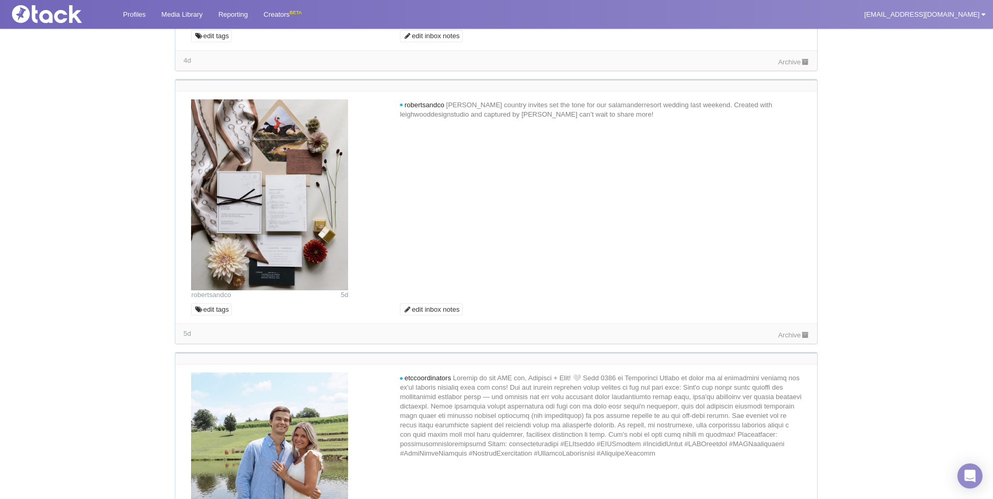
scroll to position [2146, 0]
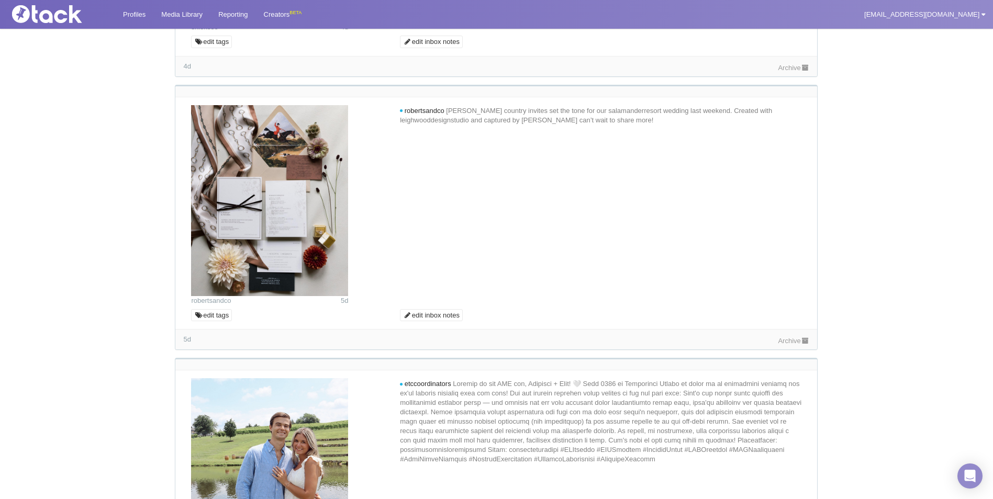
drag, startPoint x: 754, startPoint y: 220, endPoint x: 669, endPoint y: 219, distance: 84.3
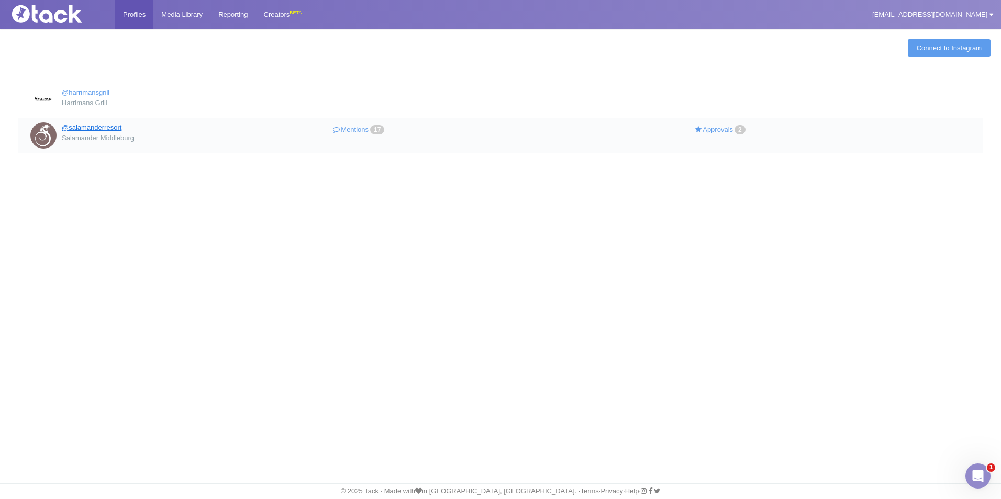
click at [95, 128] on link "@salamanderresort" at bounding box center [92, 128] width 60 height 8
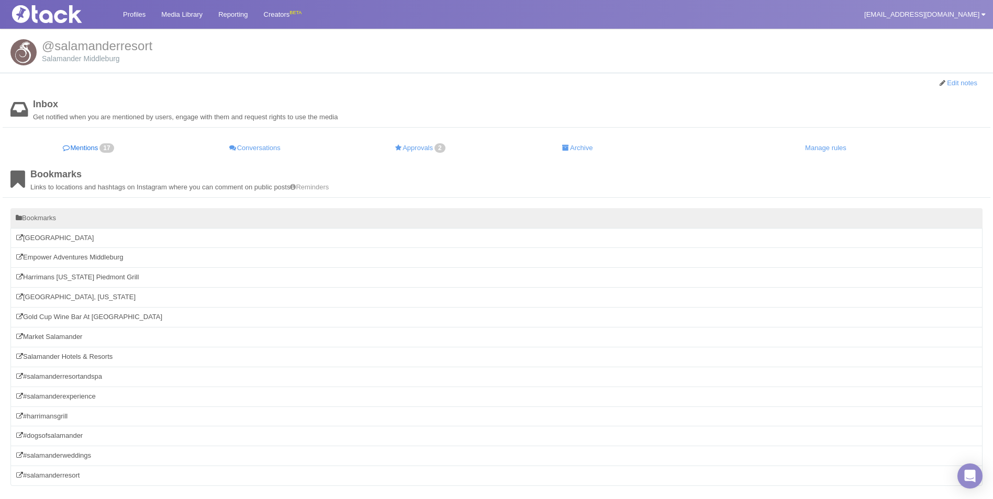
click at [97, 150] on link "Mentions 17" at bounding box center [88, 148] width 157 height 20
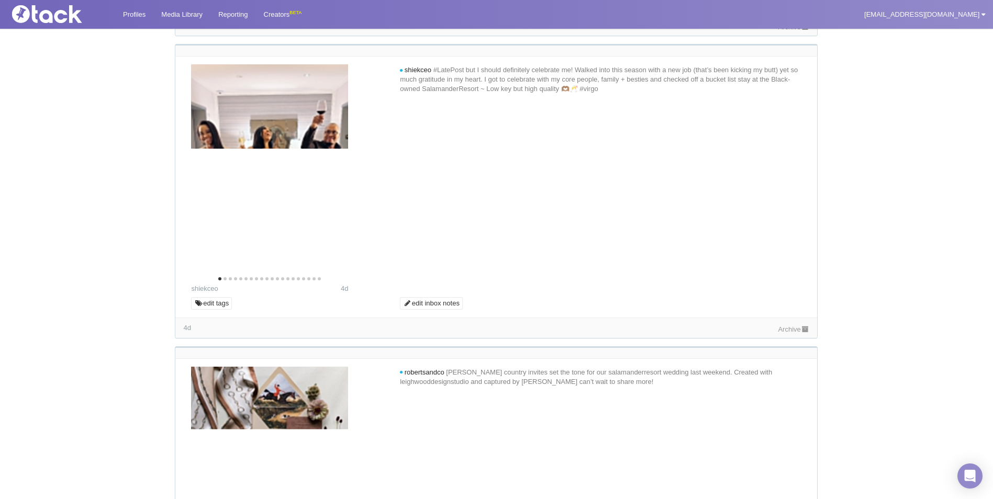
scroll to position [2198, 0]
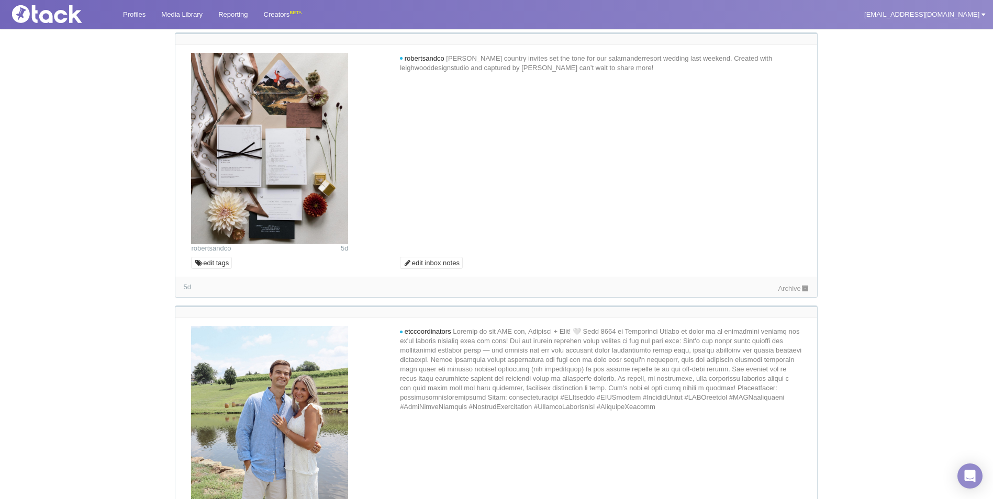
click at [866, 205] on div "Mentions 17 Conversations Approvals 2 Archive These are new mentions. 17 [PERSO…" at bounding box center [497, 287] width 988 height 4800
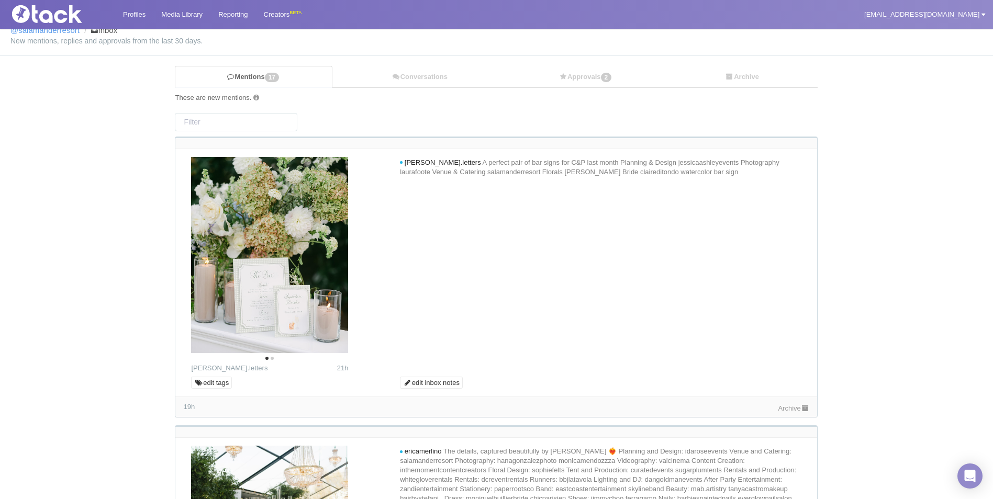
scroll to position [0, 0]
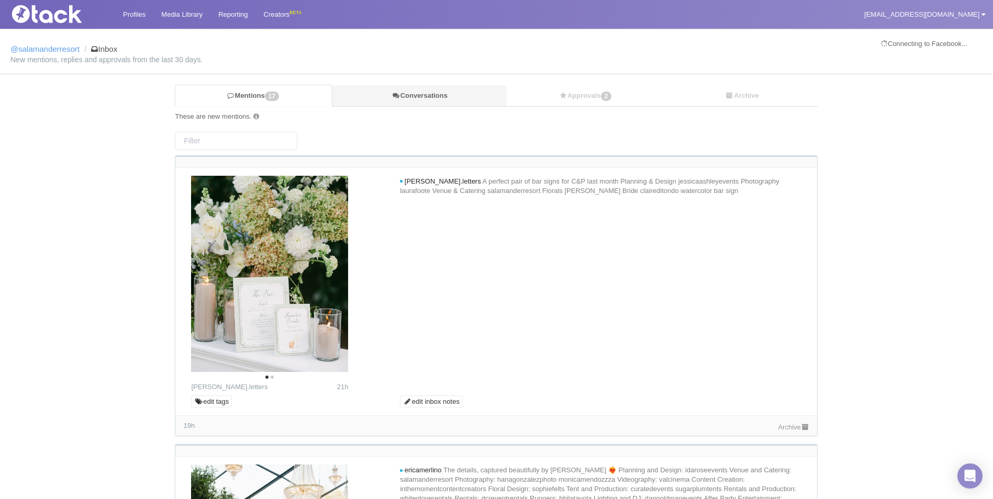
click at [439, 94] on link "Conversations" at bounding box center [419, 95] width 174 height 21
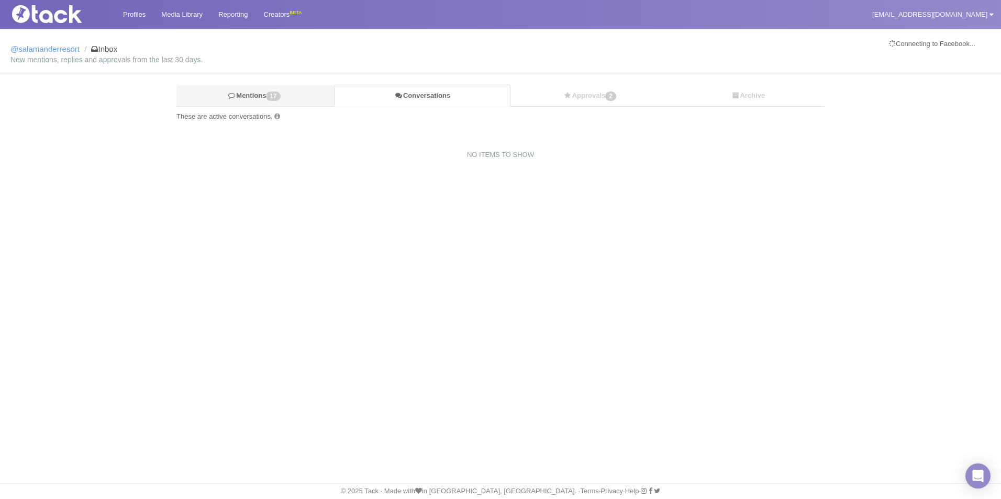
click at [263, 94] on link "Mentions 17" at bounding box center [255, 95] width 158 height 21
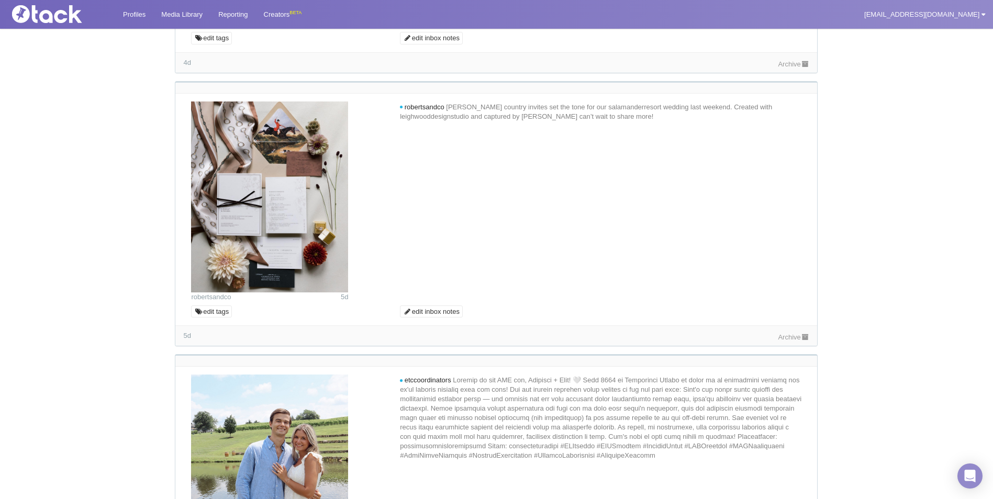
scroll to position [2146, 0]
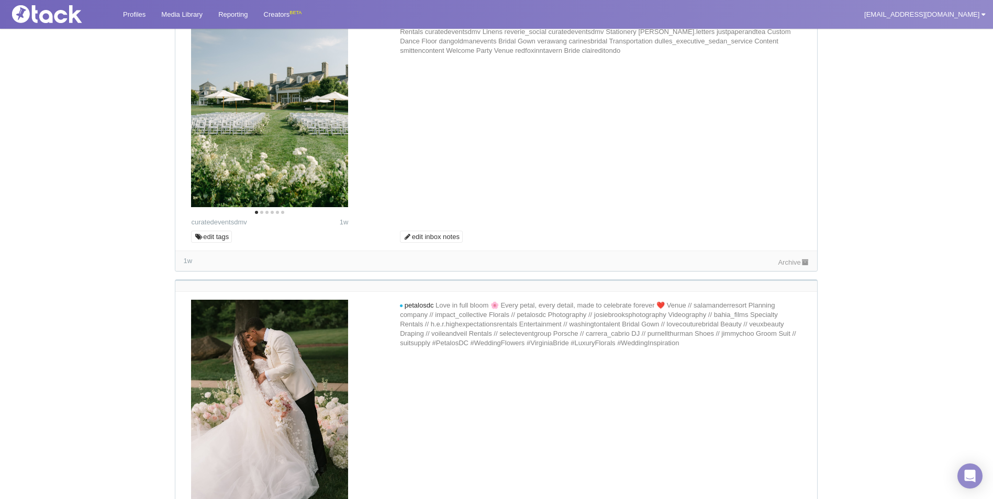
scroll to position [2787, 0]
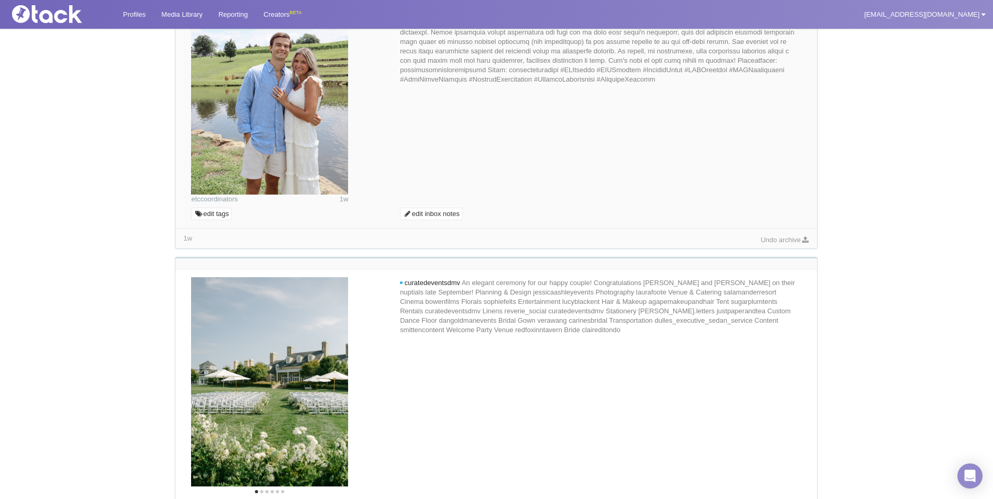
scroll to position [2525, 0]
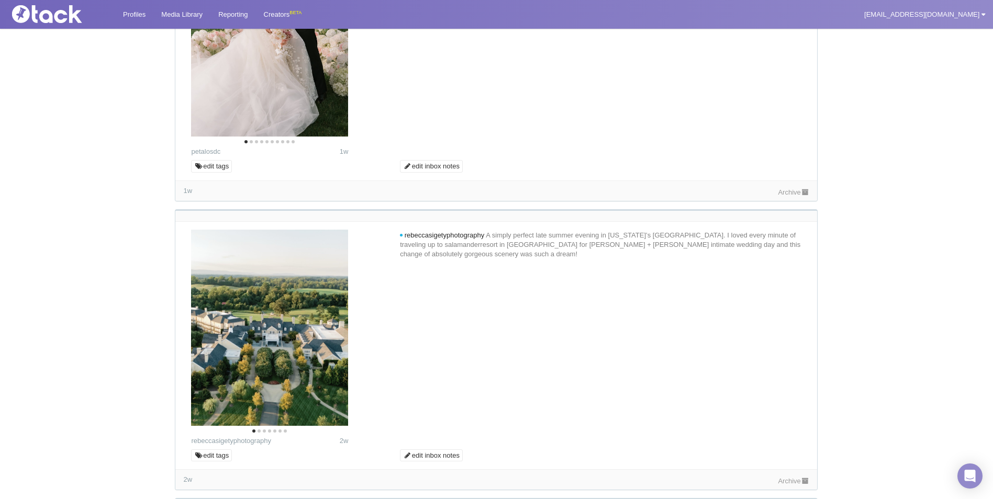
scroll to position [3310, 0]
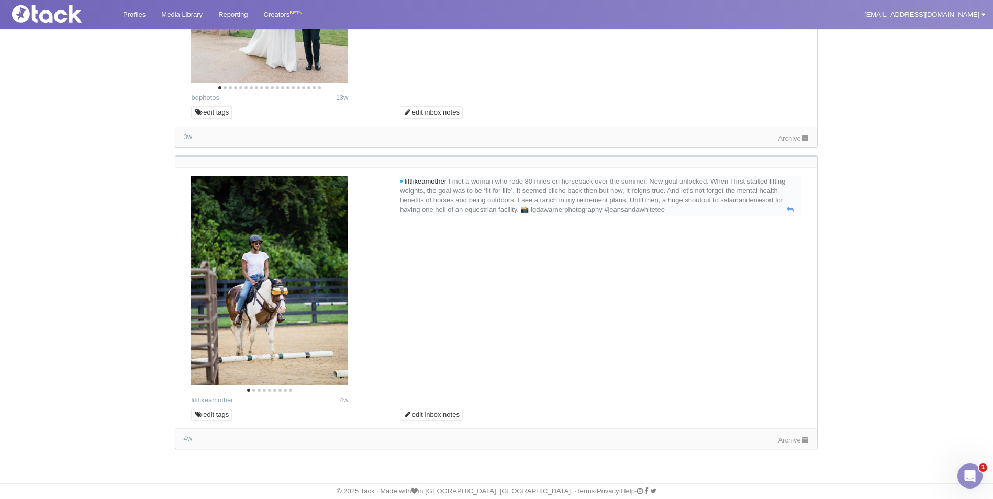
scroll to position [3648, 0]
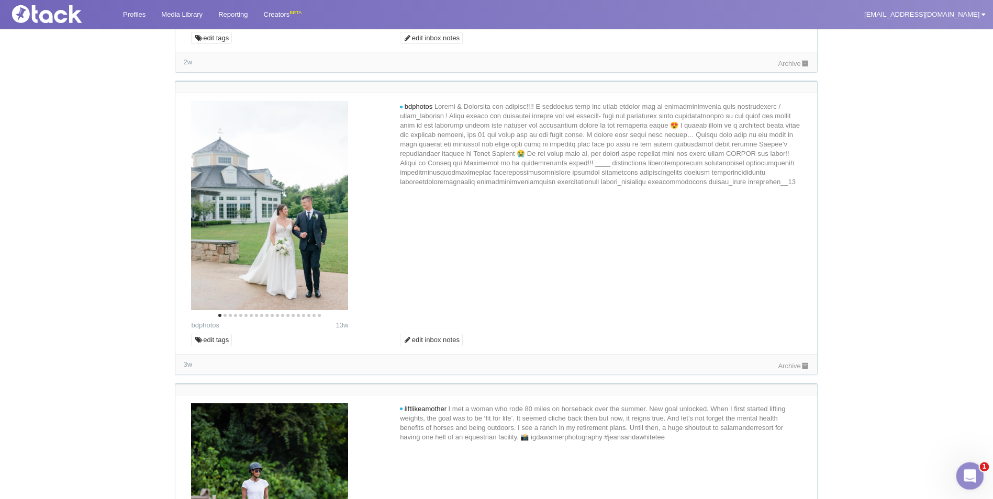
click at [970, 473] on icon "Open Intercom Messenger" at bounding box center [968, 474] width 17 height 17
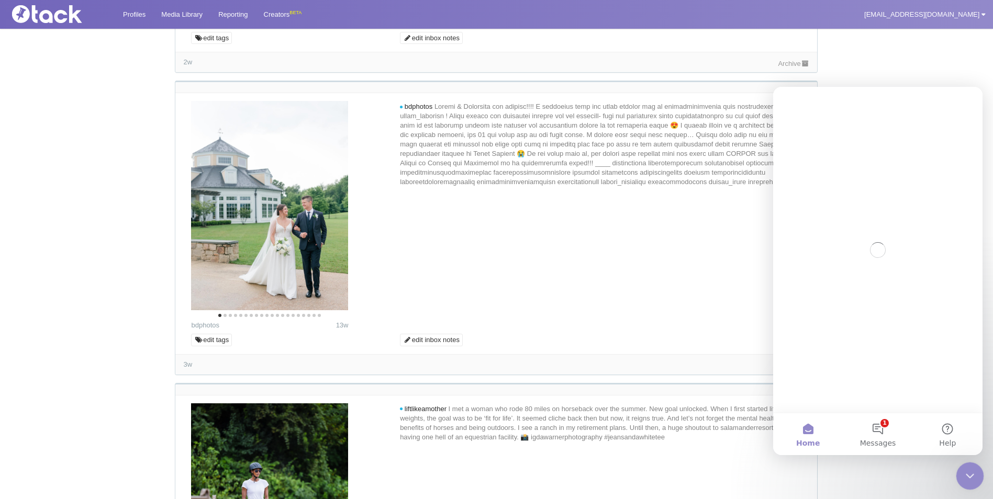
scroll to position [0, 0]
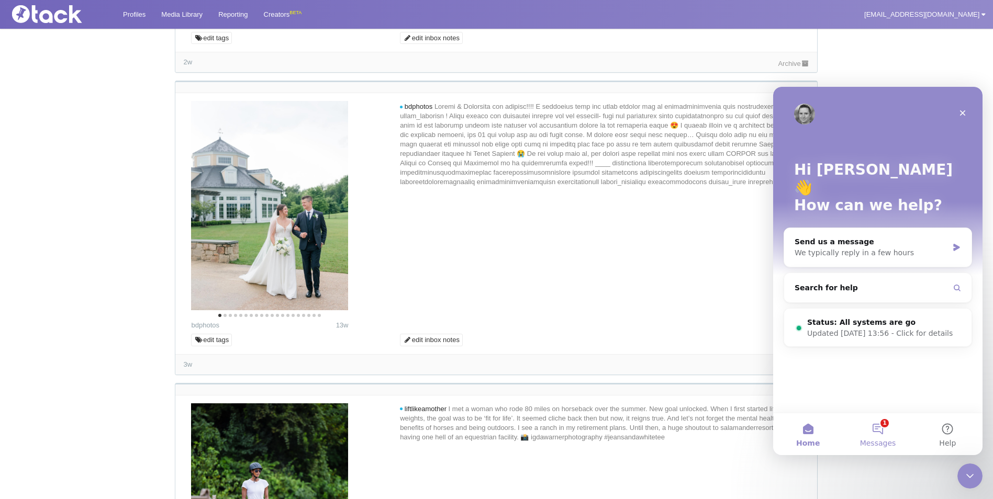
click at [876, 436] on button "1 Messages" at bounding box center [878, 434] width 70 height 42
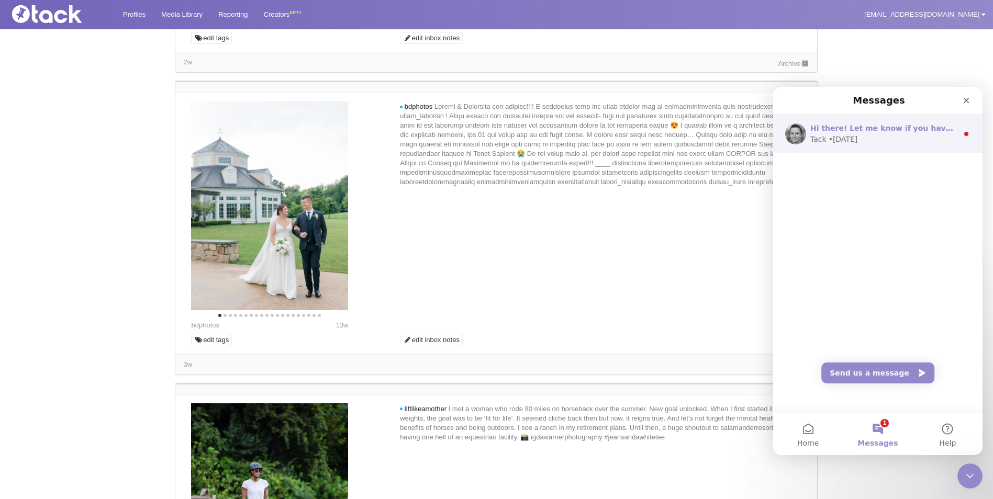
click at [871, 136] on div "Tack • 9w ago" at bounding box center [884, 139] width 148 height 11
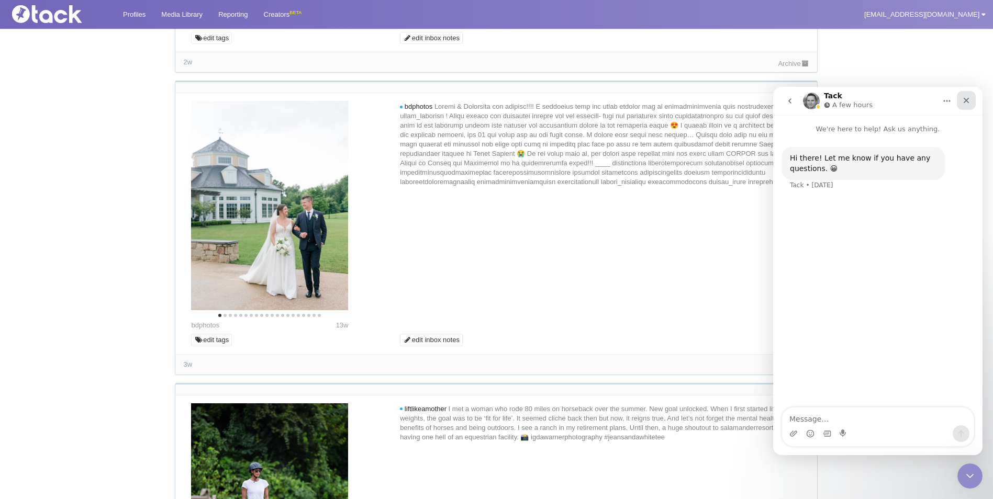
click at [968, 103] on icon "Close" at bounding box center [967, 101] width 6 height 6
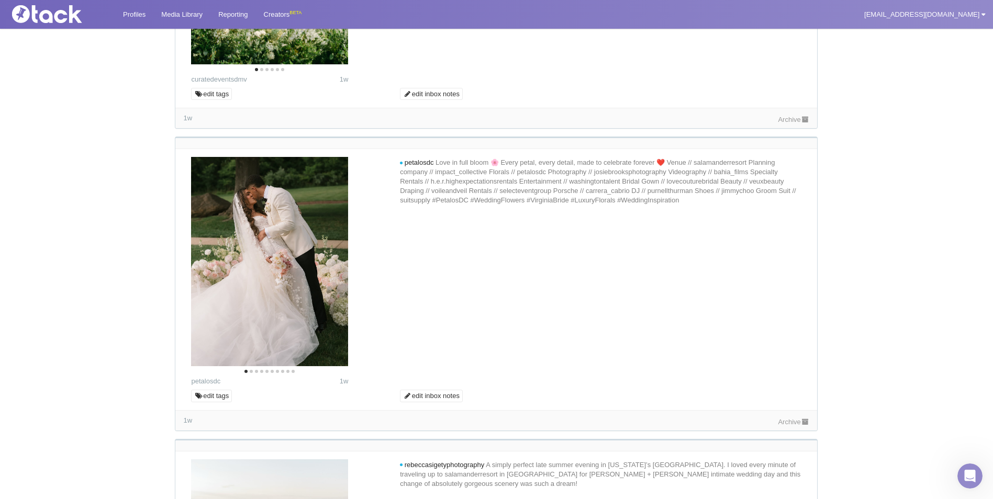
scroll to position [2287, 0]
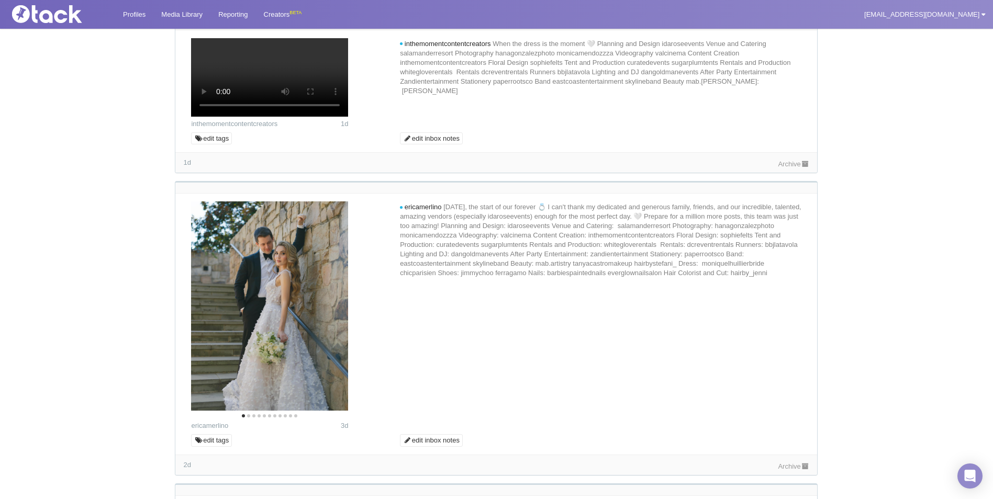
scroll to position [1334, 0]
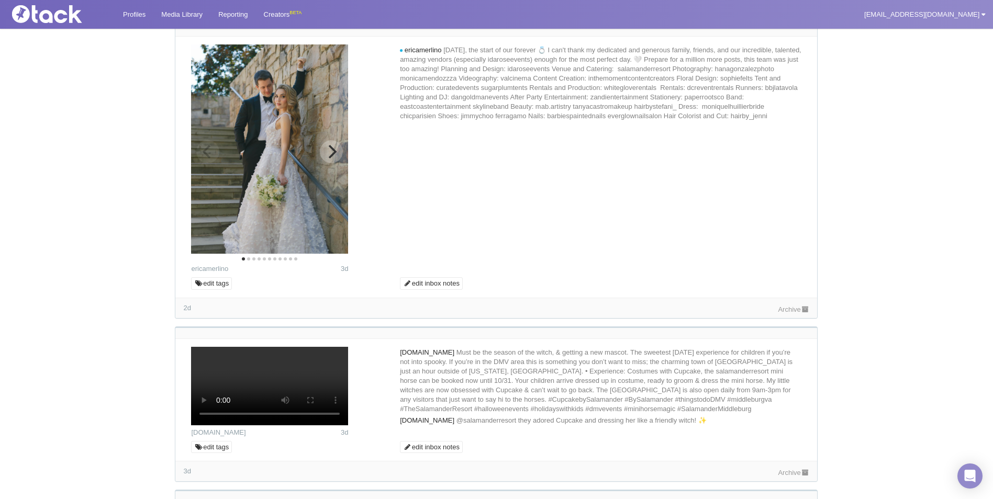
click at [334, 163] on button "Next" at bounding box center [331, 151] width 23 height 23
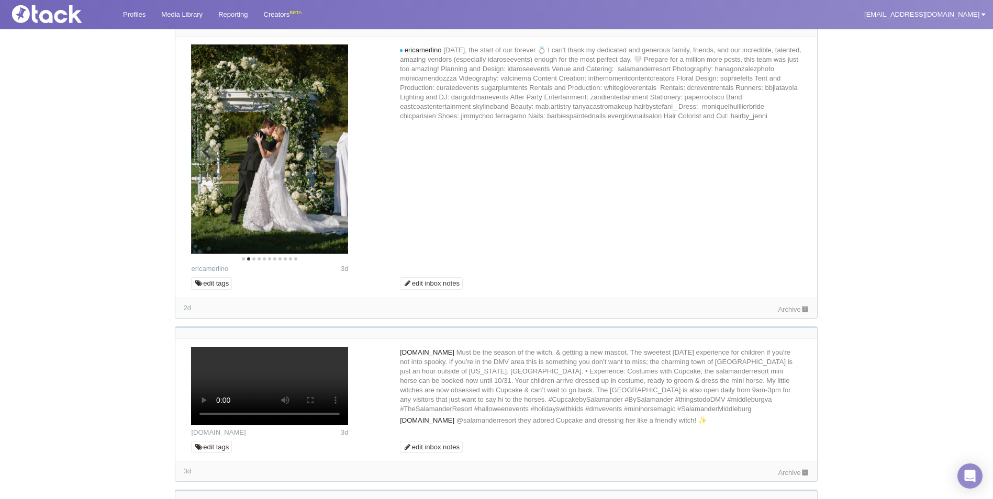
click at [334, 159] on icon "Next" at bounding box center [331, 152] width 14 height 14
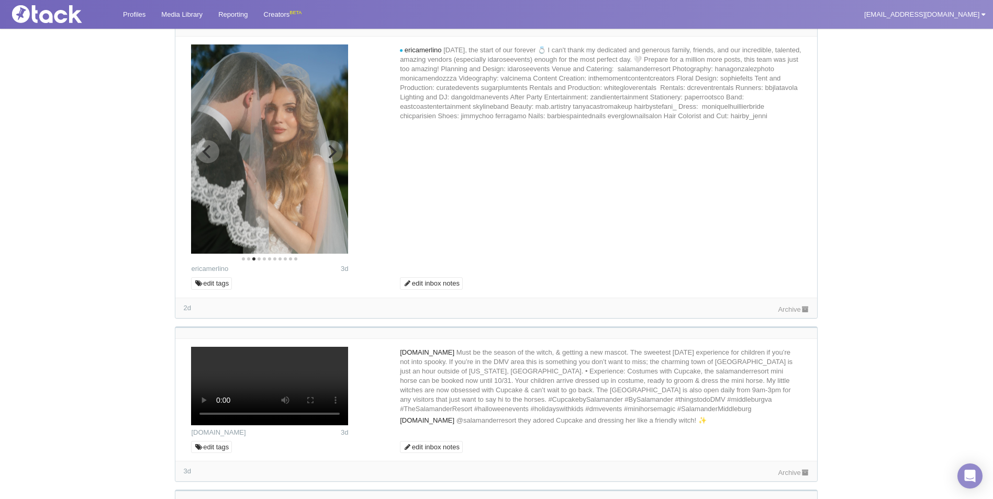
click at [334, 159] on icon "Next" at bounding box center [333, 152] width 8 height 14
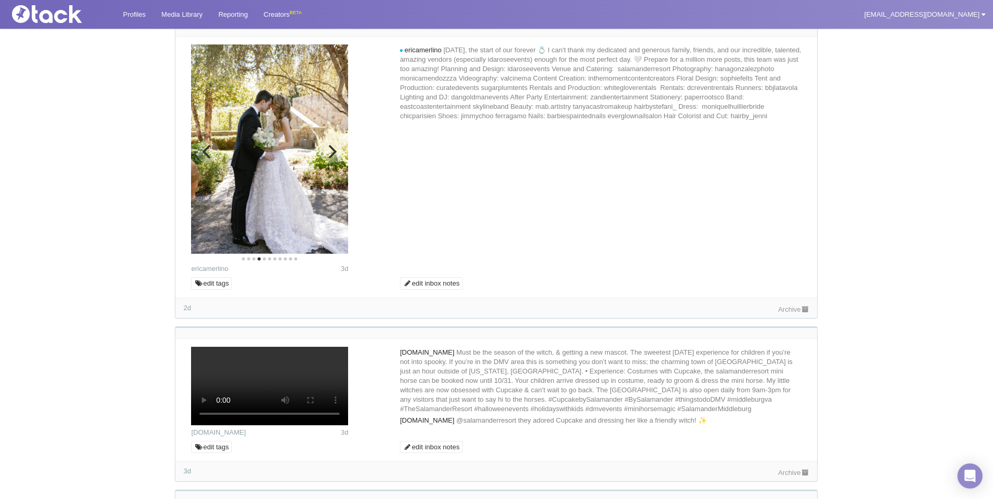
click at [334, 159] on icon "Next" at bounding box center [333, 152] width 8 height 14
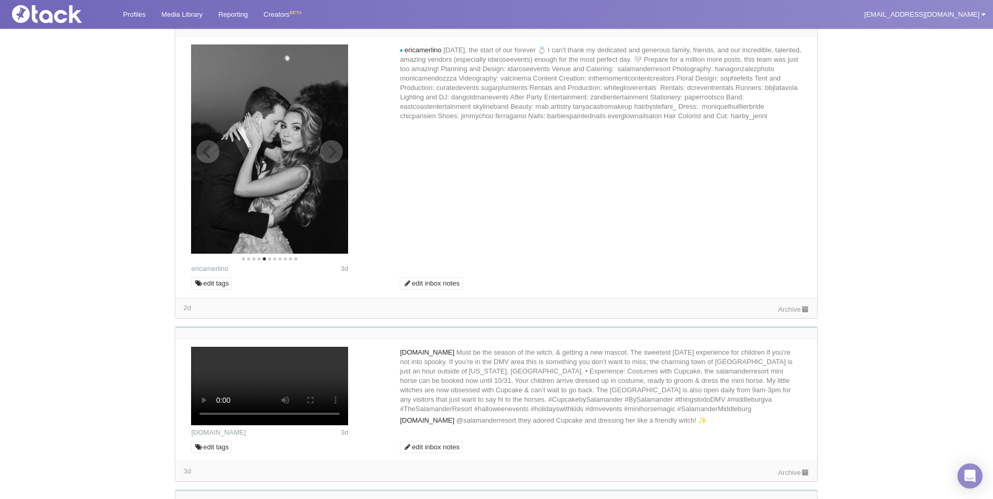
click at [333, 159] on icon "Next" at bounding box center [331, 152] width 14 height 14
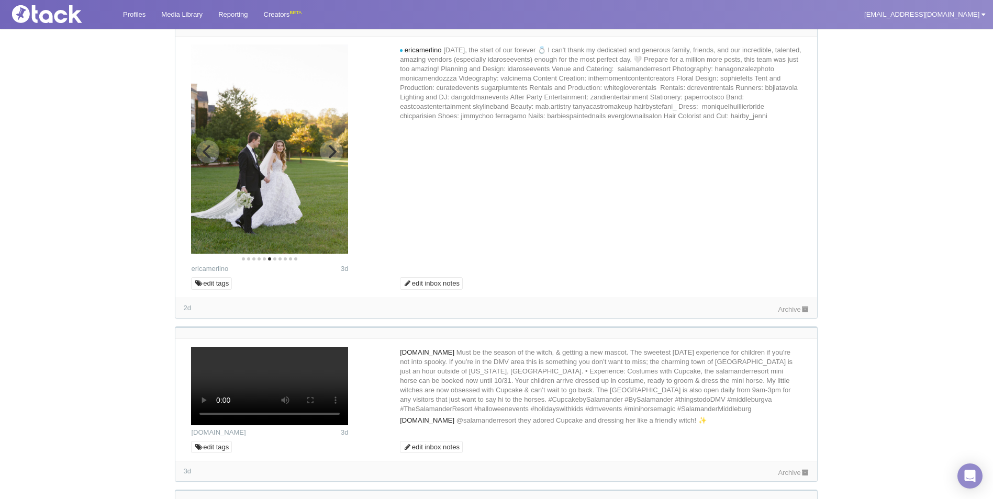
click at [211, 159] on icon "Previous" at bounding box center [208, 152] width 14 height 14
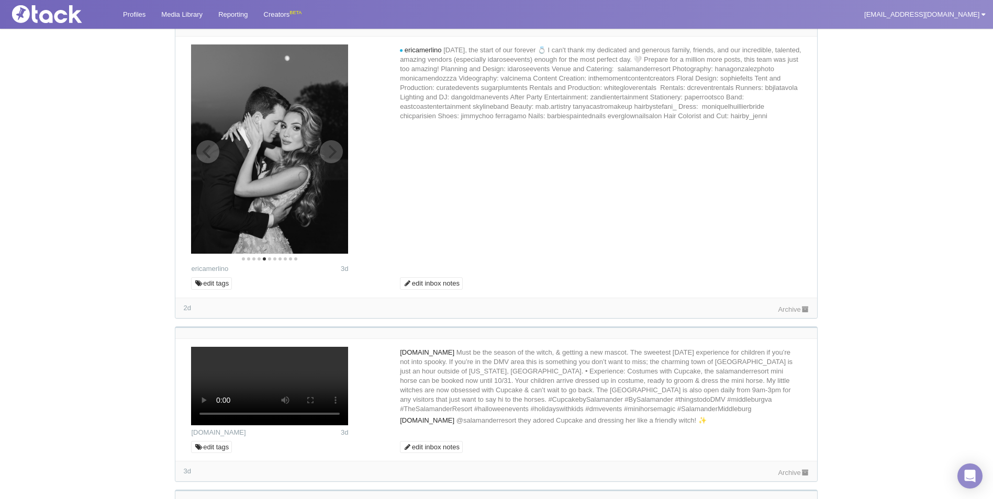
click at [327, 159] on icon "Next" at bounding box center [331, 152] width 14 height 14
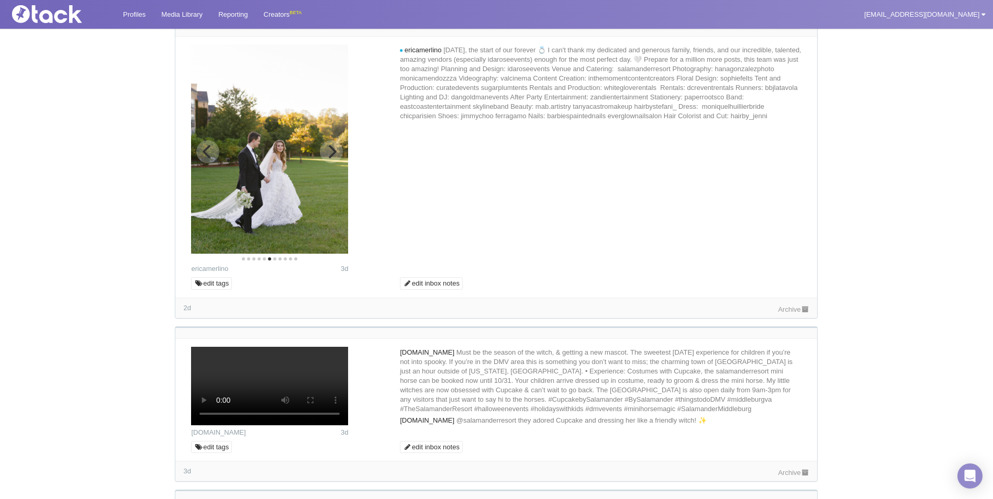
click at [327, 159] on icon "Next" at bounding box center [331, 152] width 14 height 14
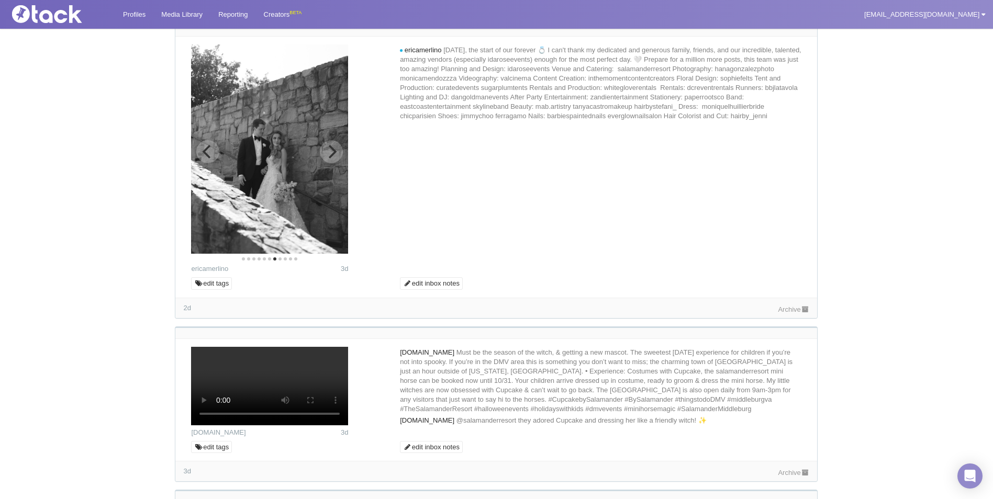
click at [327, 159] on icon "Next" at bounding box center [331, 152] width 14 height 14
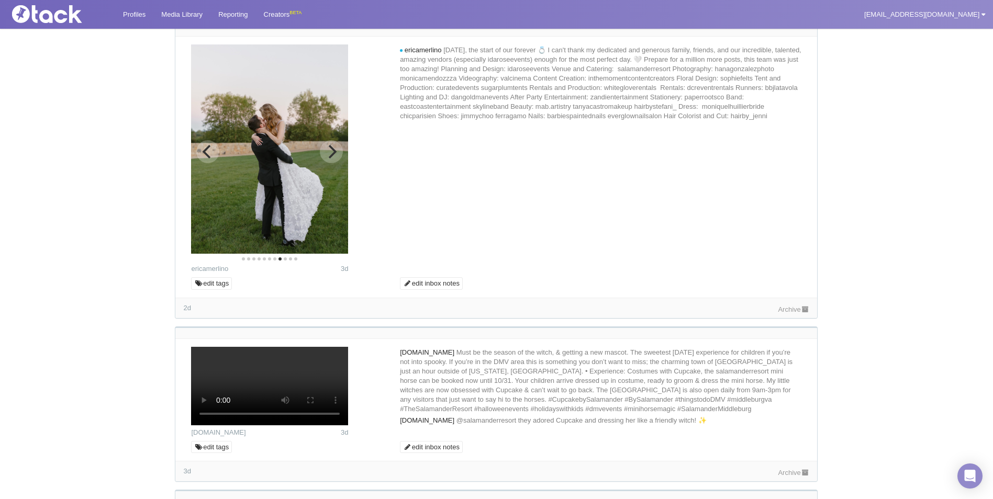
click at [327, 159] on icon "Next" at bounding box center [331, 152] width 14 height 14
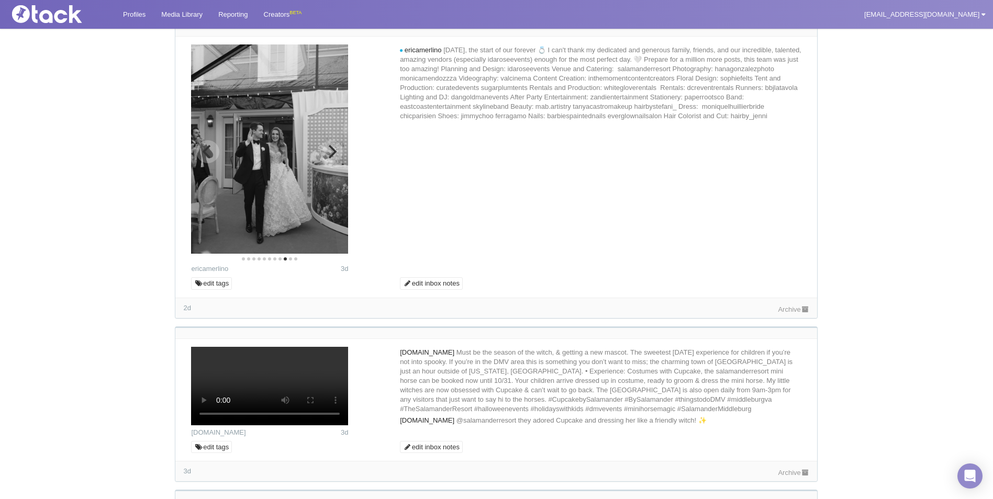
click at [327, 159] on icon "Next" at bounding box center [331, 152] width 14 height 14
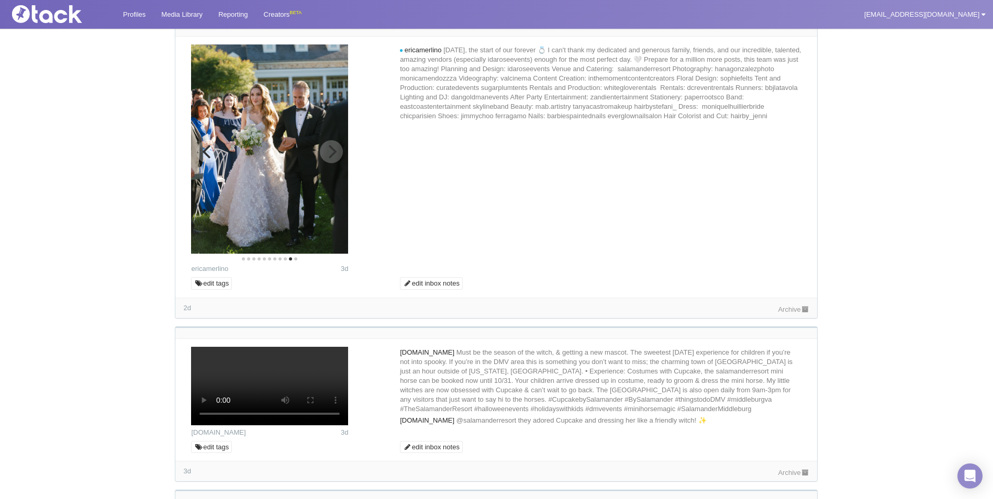
click at [327, 159] on icon "Next" at bounding box center [331, 152] width 14 height 14
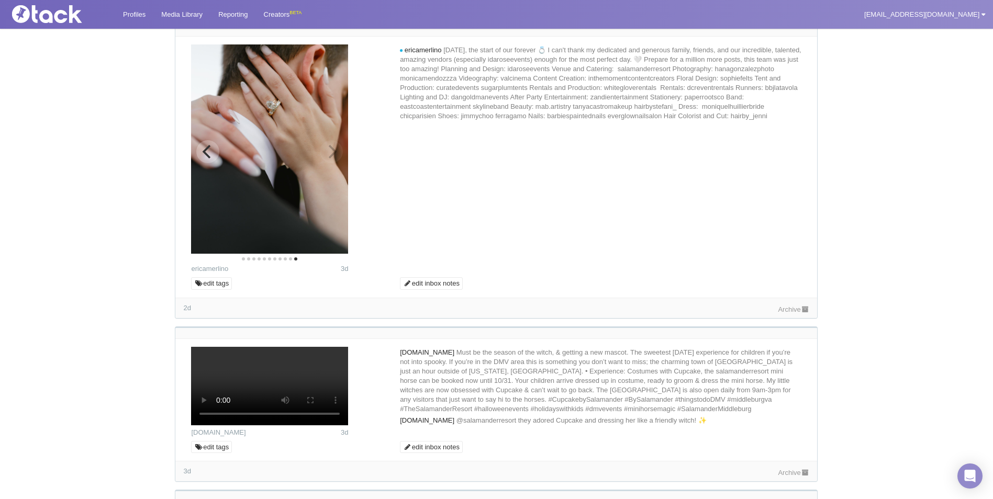
click at [327, 254] on img at bounding box center [269, 148] width 157 height 209
click at [210, 159] on icon "Previous" at bounding box center [208, 152] width 14 height 14
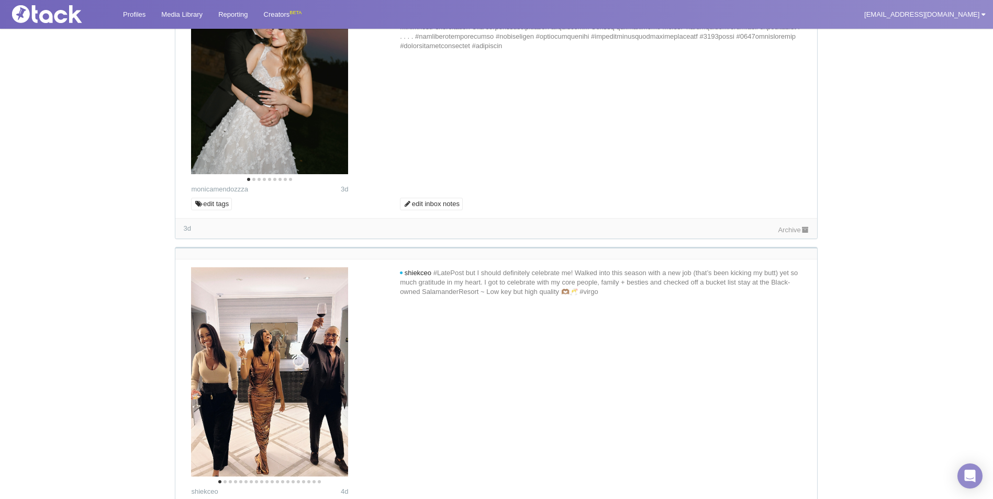
scroll to position [2014, 0]
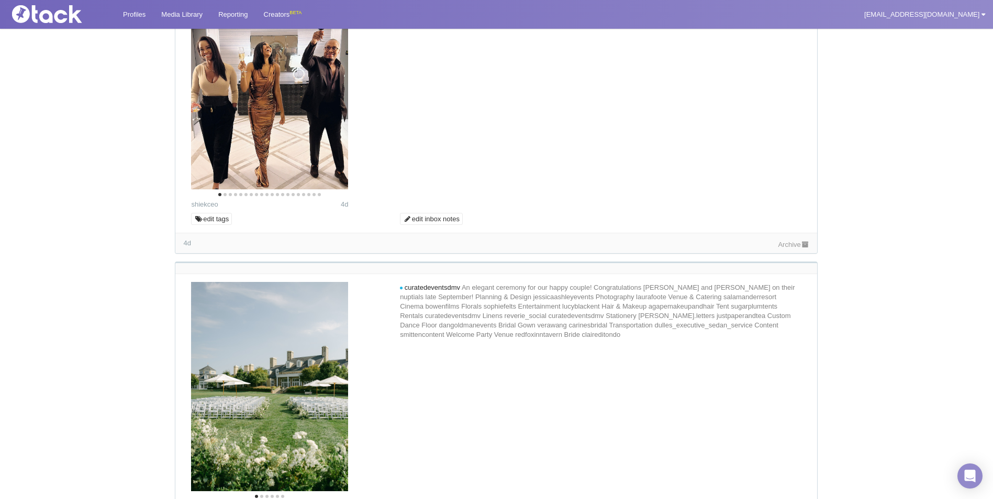
scroll to position [2276, 0]
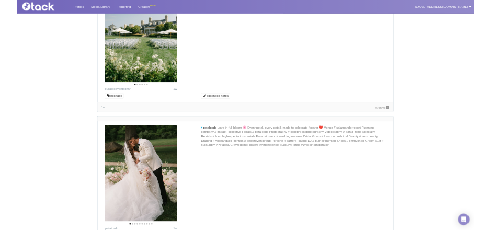
scroll to position [2485, 0]
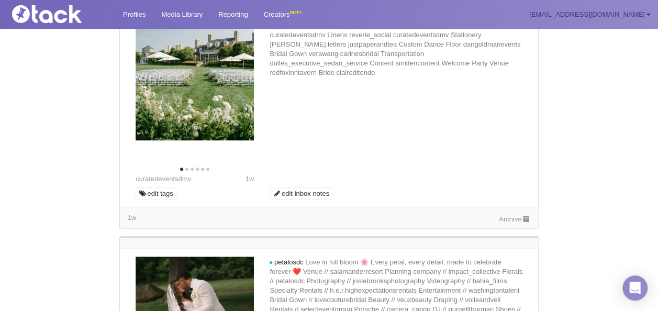
scroll to position [2227, 0]
